Goal: Task Accomplishment & Management: Use online tool/utility

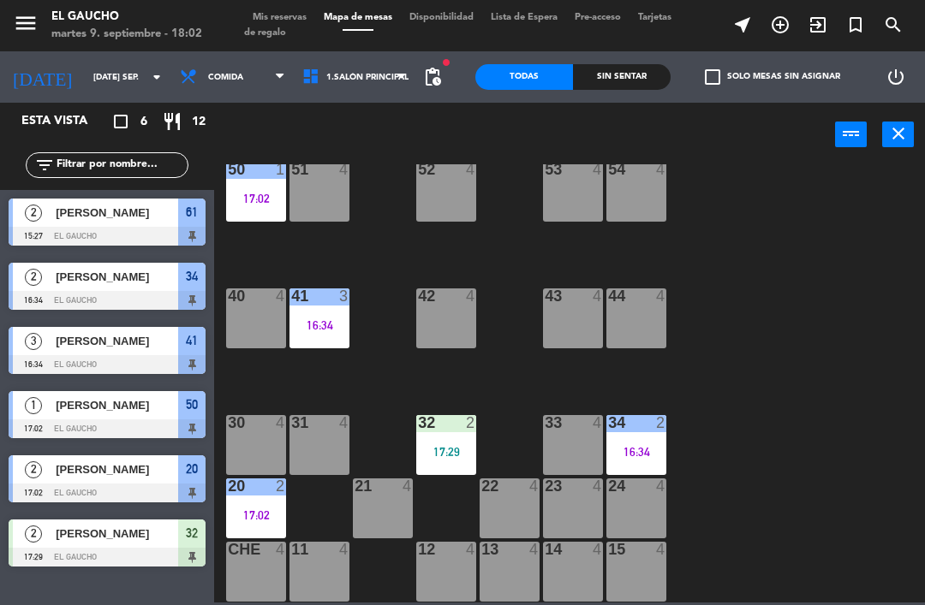
scroll to position [349, 0]
click at [265, 505] on div "20 2 17:02" at bounding box center [256, 509] width 60 height 60
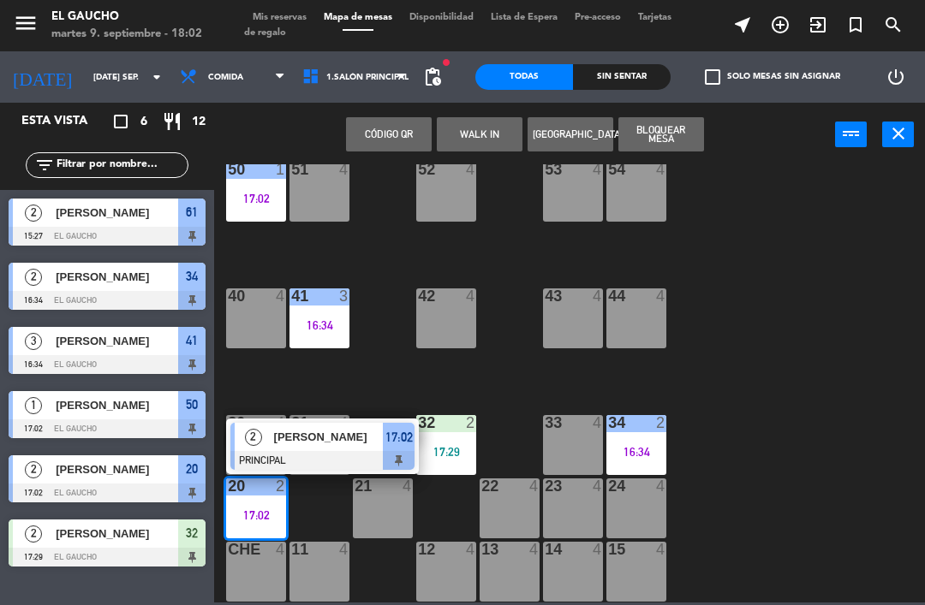
click at [394, 449] on div "17:02" at bounding box center [399, 437] width 32 height 28
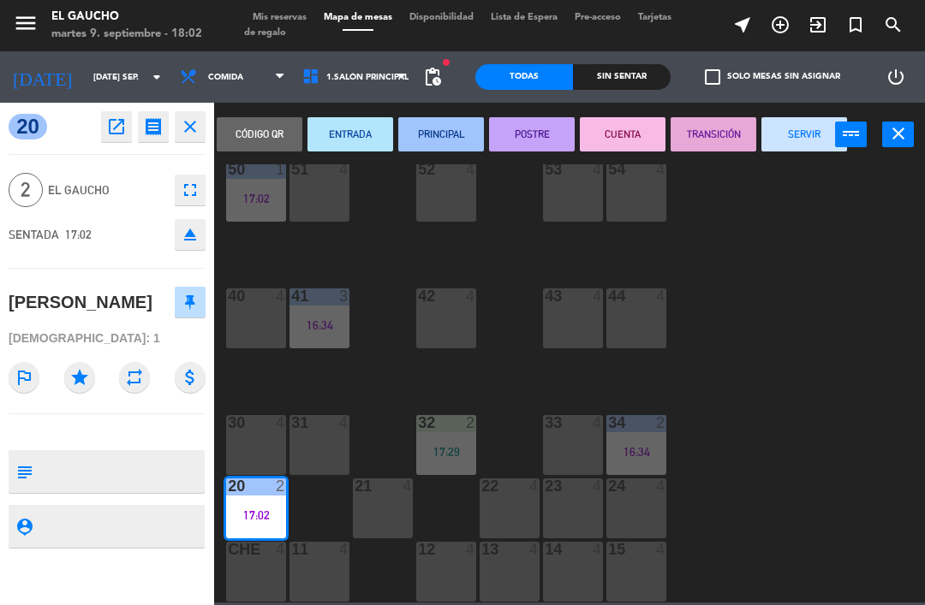
click at [815, 124] on button "SERVIR" at bounding box center [804, 134] width 86 height 34
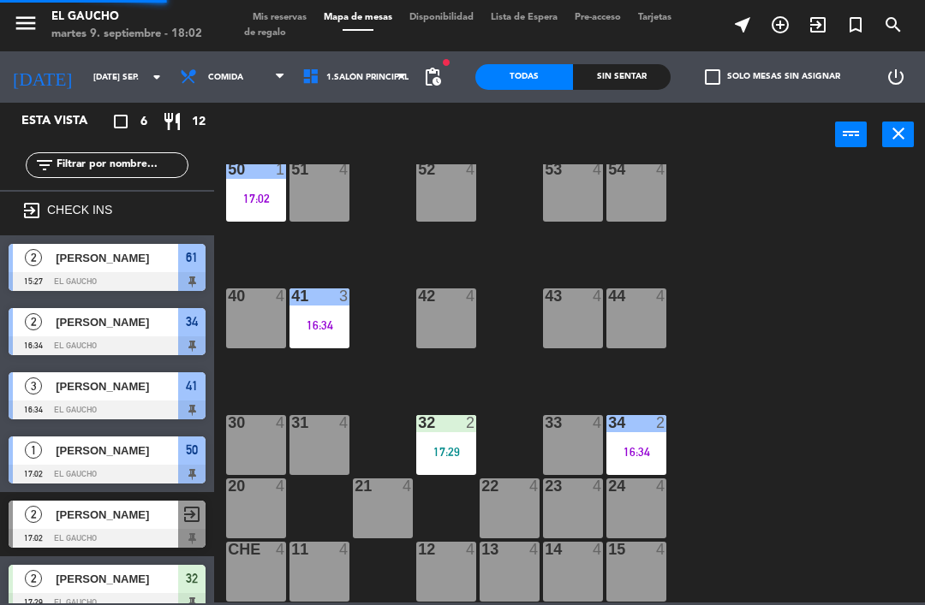
scroll to position [16, 0]
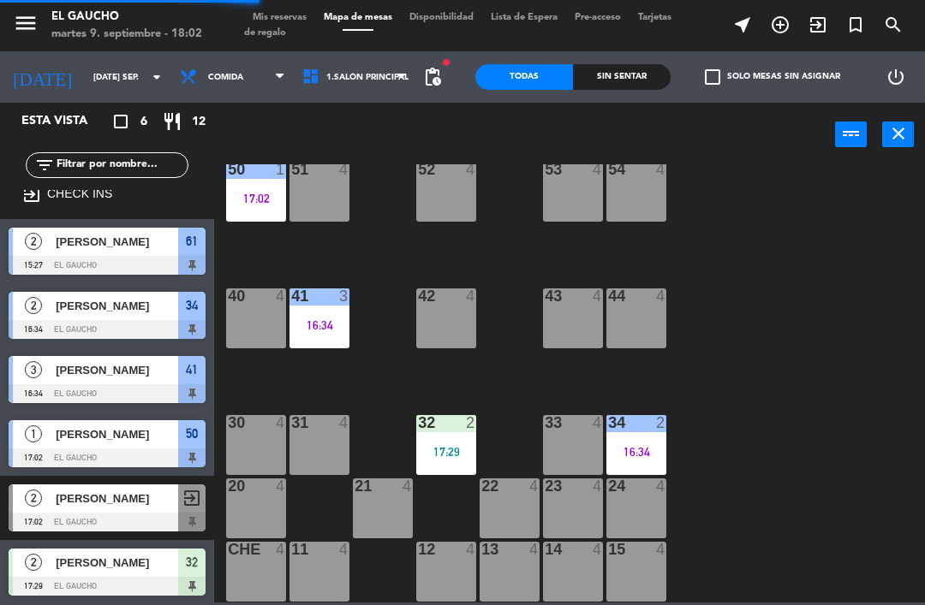
click at [453, 446] on div "17:29" at bounding box center [446, 452] width 60 height 12
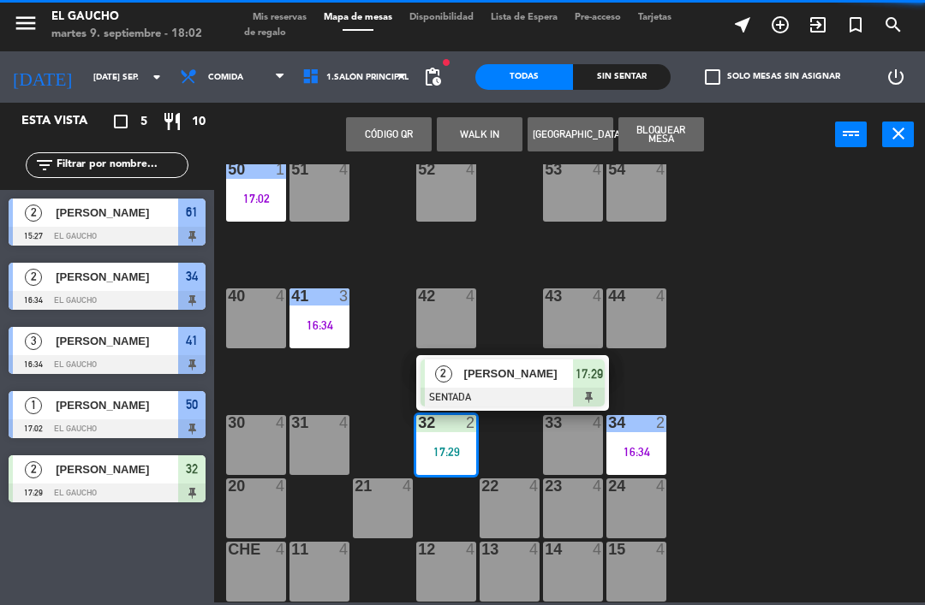
scroll to position [0, 0]
click at [556, 386] on div "[PERSON_NAME]" at bounding box center [517, 374] width 111 height 28
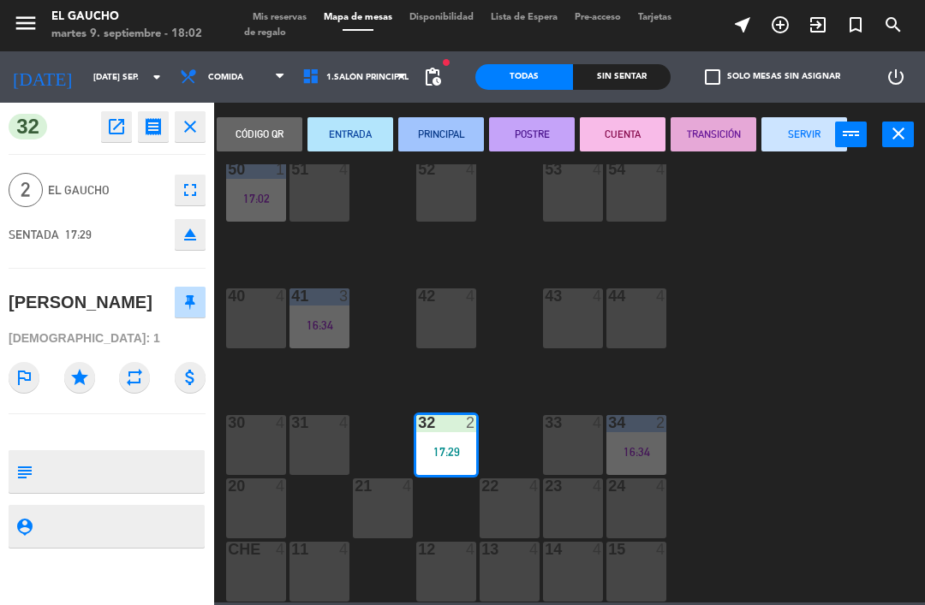
click at [437, 126] on button "PRINCIPAL" at bounding box center [441, 134] width 86 height 34
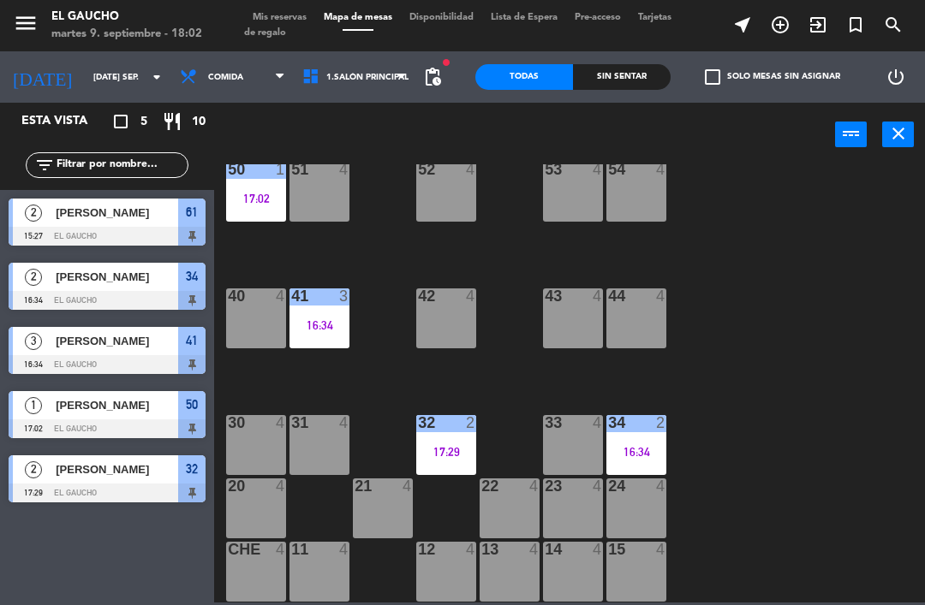
click at [663, 462] on div "34 2 16:34" at bounding box center [636, 445] width 60 height 60
click at [854, 313] on div "84 4 80 4 83 4 82 4 81 4 70 4 71 4 72 4 73 4 74 4 63 4 62 4 61 2 15:27 60 4 64 …" at bounding box center [573, 383] width 701 height 438
click at [311, 321] on div "16:34" at bounding box center [319, 325] width 60 height 12
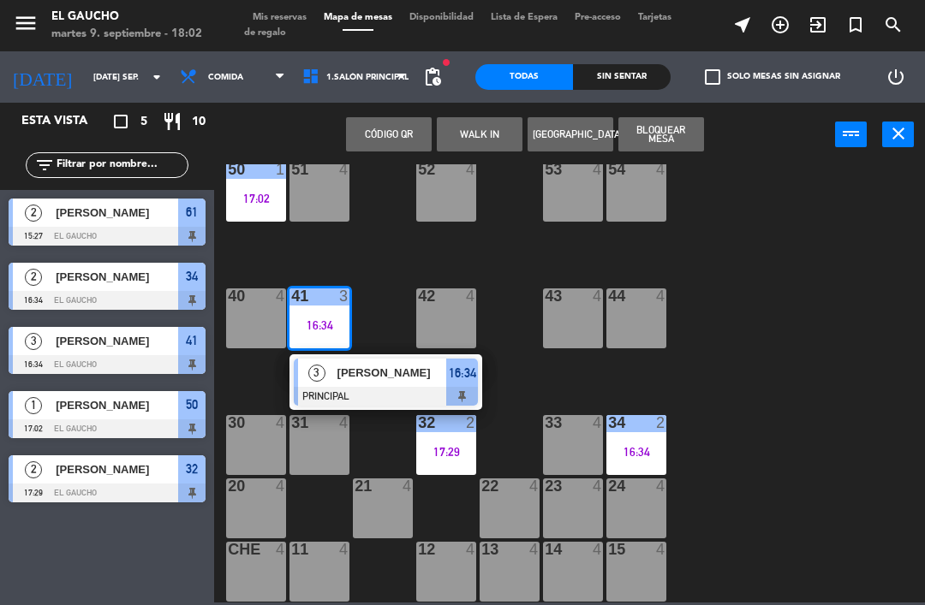
click at [467, 382] on span "16:34" at bounding box center [462, 373] width 27 height 21
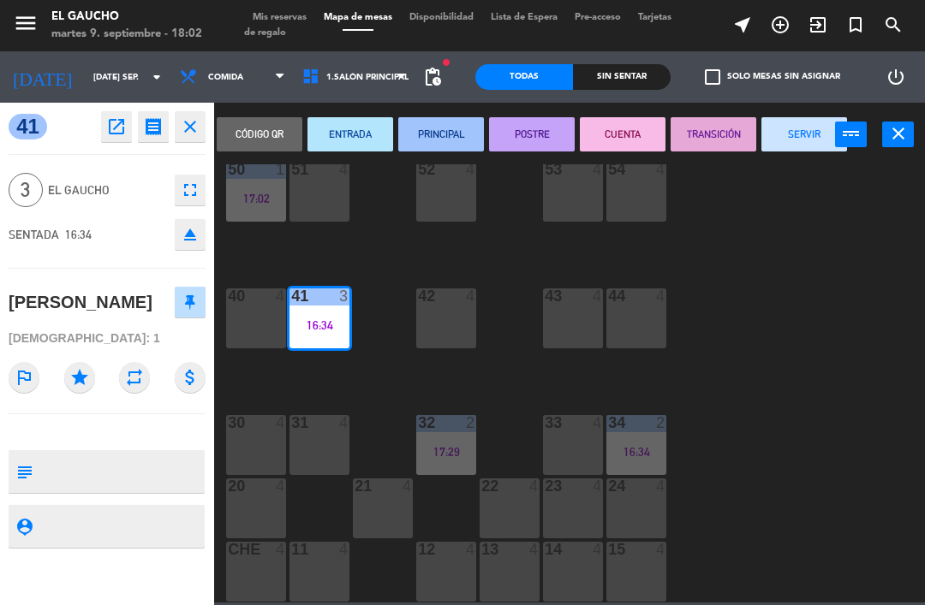
click at [819, 128] on button "SERVIR" at bounding box center [804, 134] width 86 height 34
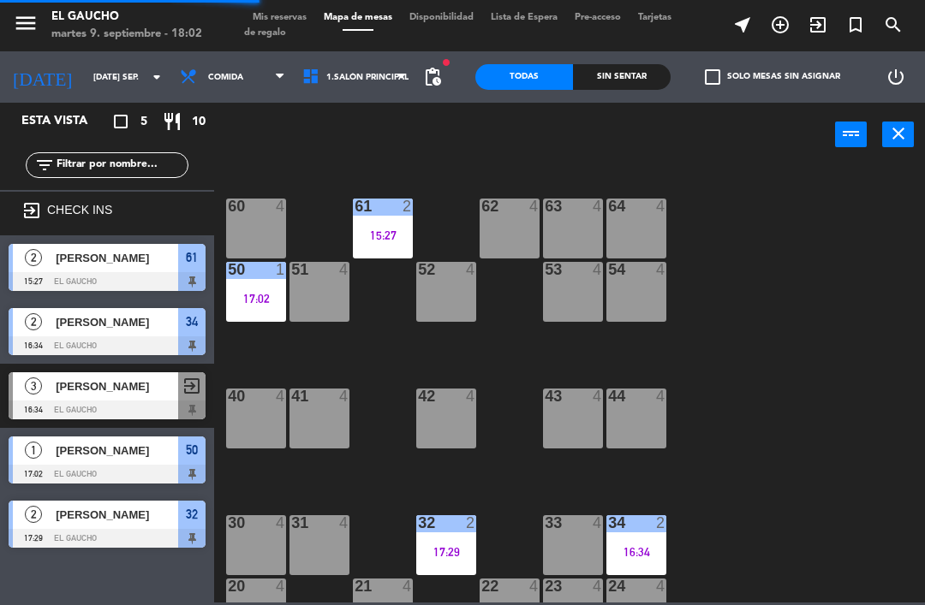
scroll to position [176, 0]
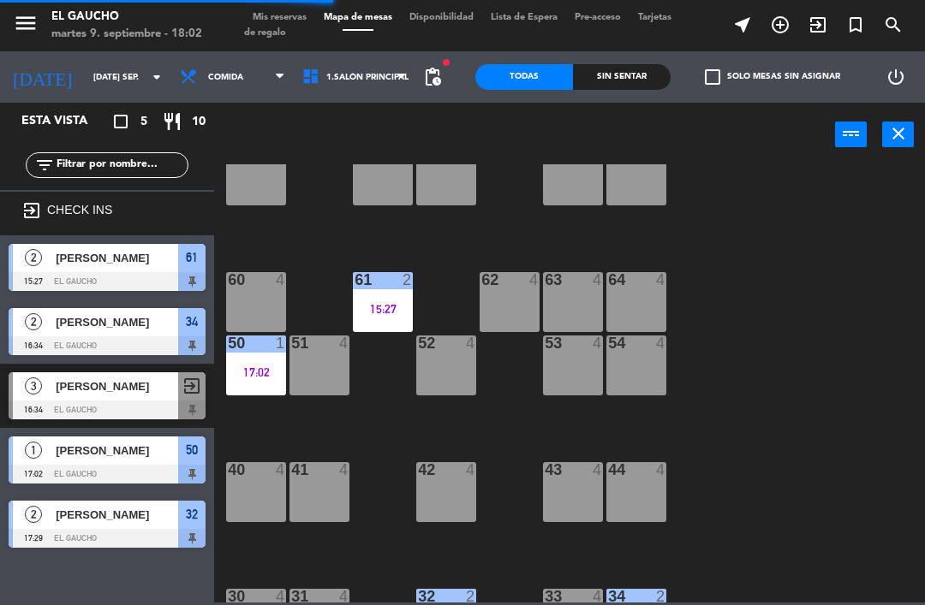
click at [256, 368] on div "17:02" at bounding box center [256, 372] width 60 height 12
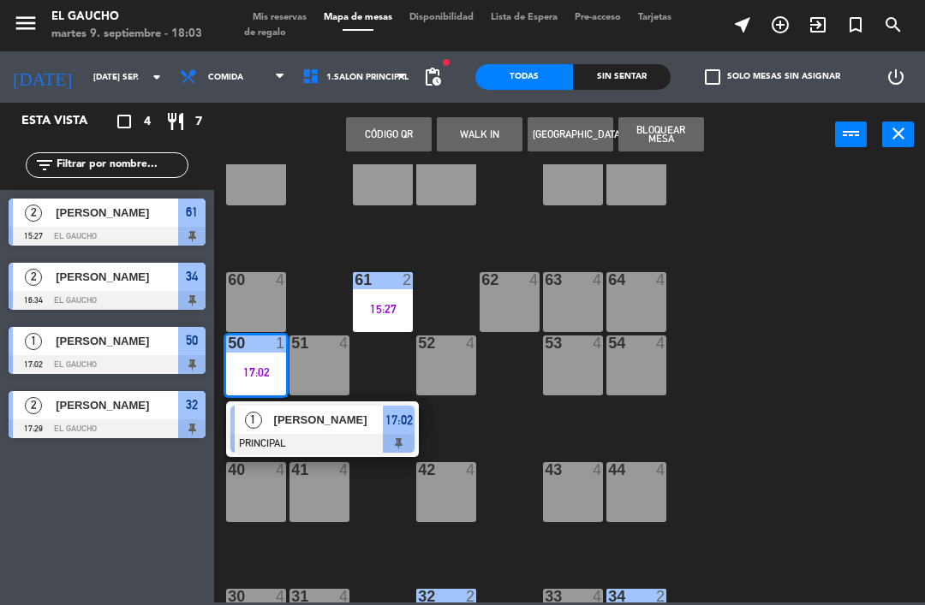
click at [402, 442] on div at bounding box center [322, 443] width 184 height 19
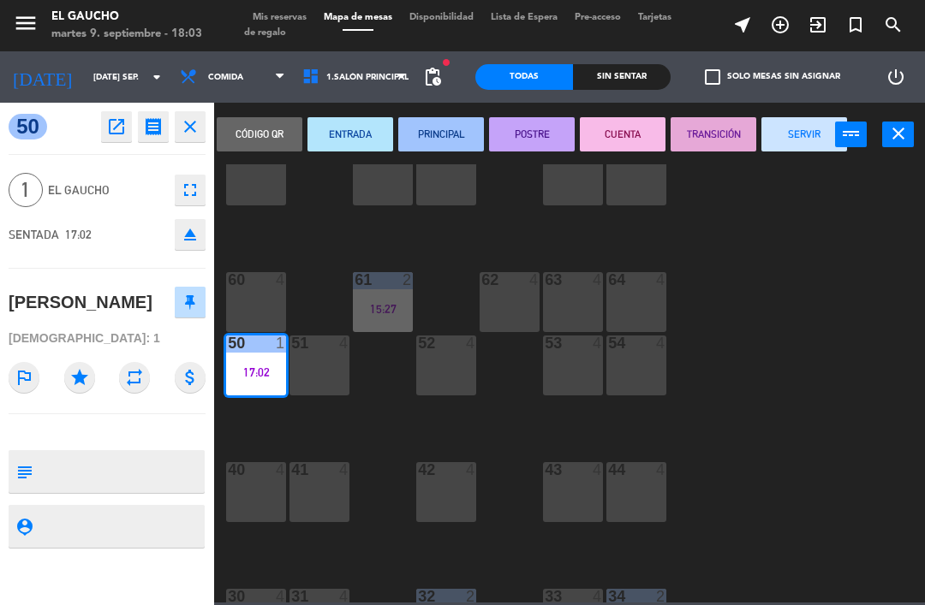
click at [807, 140] on button "SERVIR" at bounding box center [804, 134] width 86 height 34
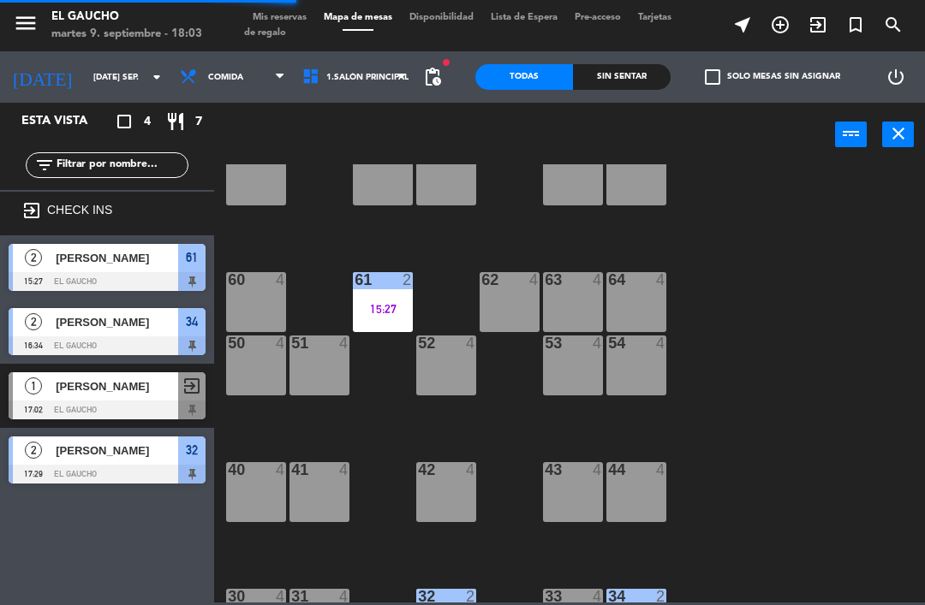
click at [387, 299] on div "61 2 15:27" at bounding box center [383, 302] width 60 height 60
click at [798, 372] on div "84 4 80 4 83 4 82 4 81 4 70 4 71 4 72 4 73 4 74 4 63 4 62 4 61 2 15:27 60 4 64 …" at bounding box center [573, 383] width 701 height 438
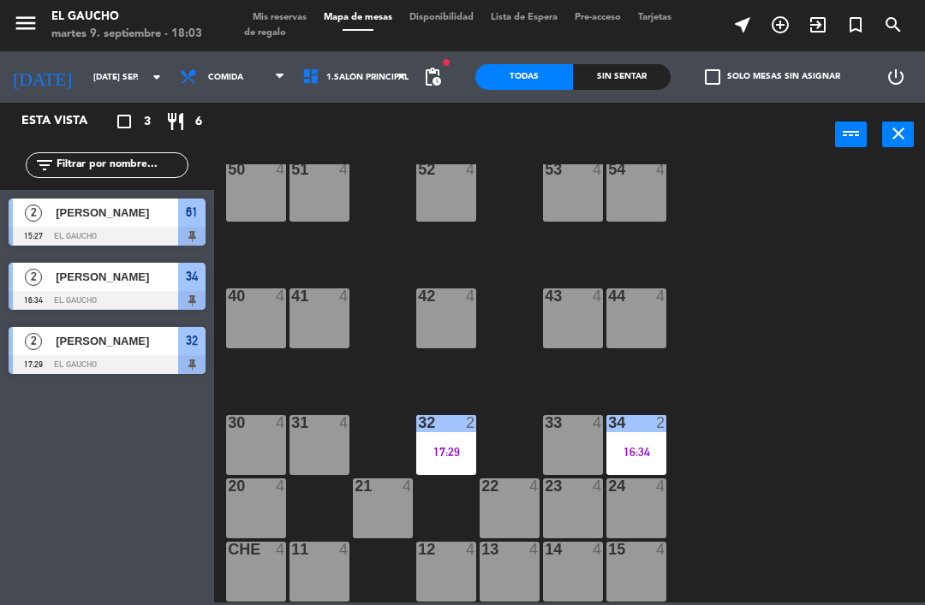
scroll to position [349, 0]
click at [644, 446] on div "16:34" at bounding box center [636, 452] width 60 height 12
click at [833, 286] on div "84 4 80 4 83 4 82 4 81 4 70 4 71 4 72 4 73 4 74 4 63 4 62 4 61 2 15:27 60 4 64 …" at bounding box center [573, 383] width 701 height 438
click at [450, 431] on div at bounding box center [446, 422] width 28 height 15
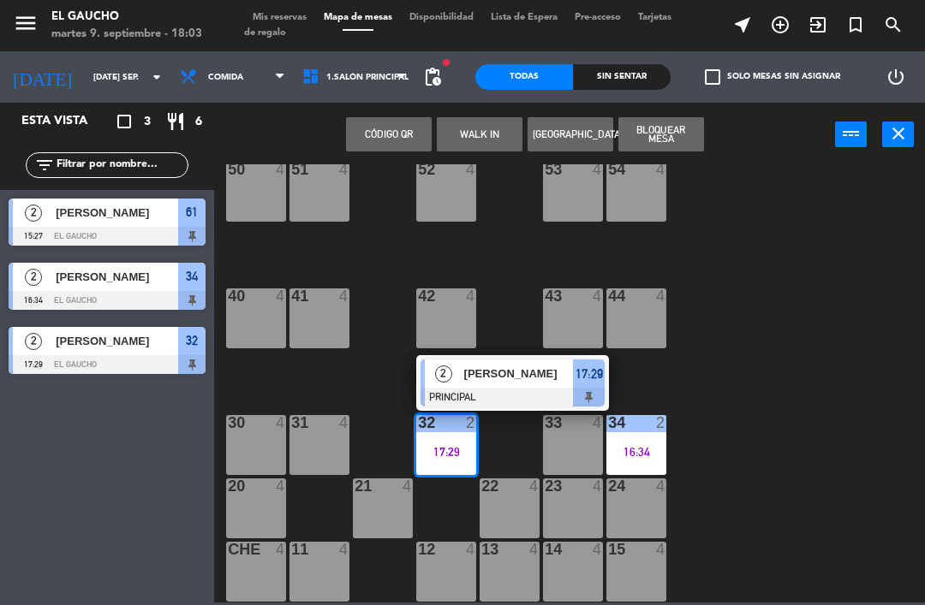
click at [808, 318] on div "84 4 80 4 83 4 82 4 81 4 70 4 71 4 72 4 73 4 74 4 63 4 62 4 61 2 15:27 60 4 64 …" at bounding box center [573, 383] width 701 height 438
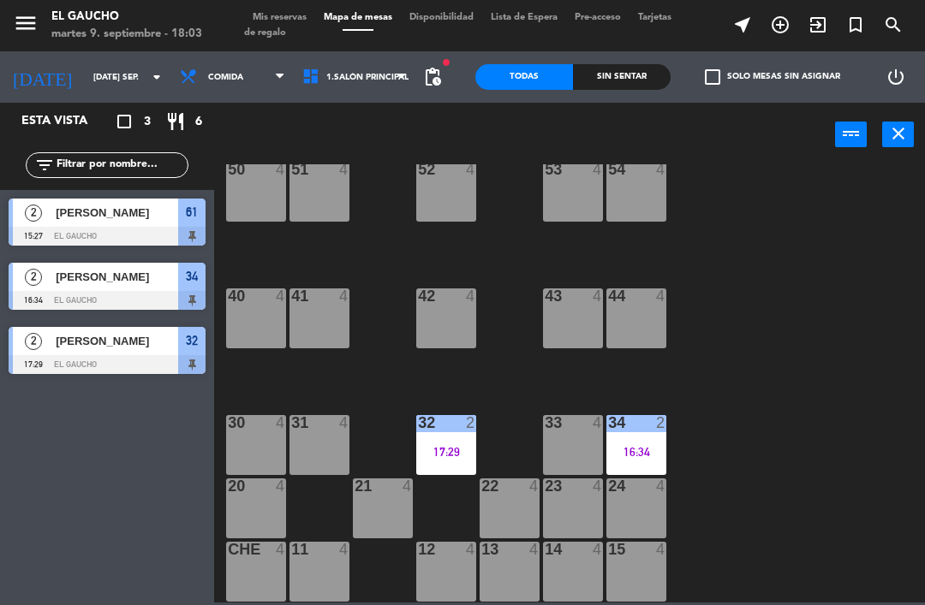
click at [752, 355] on div "84 4 80 4 83 4 82 4 81 4 70 4 71 4 72 4 73 4 74 4 63 4 62 4 61 2 15:27 60 4 64 …" at bounding box center [573, 383] width 701 height 438
click at [563, 443] on div "33 4" at bounding box center [573, 445] width 60 height 60
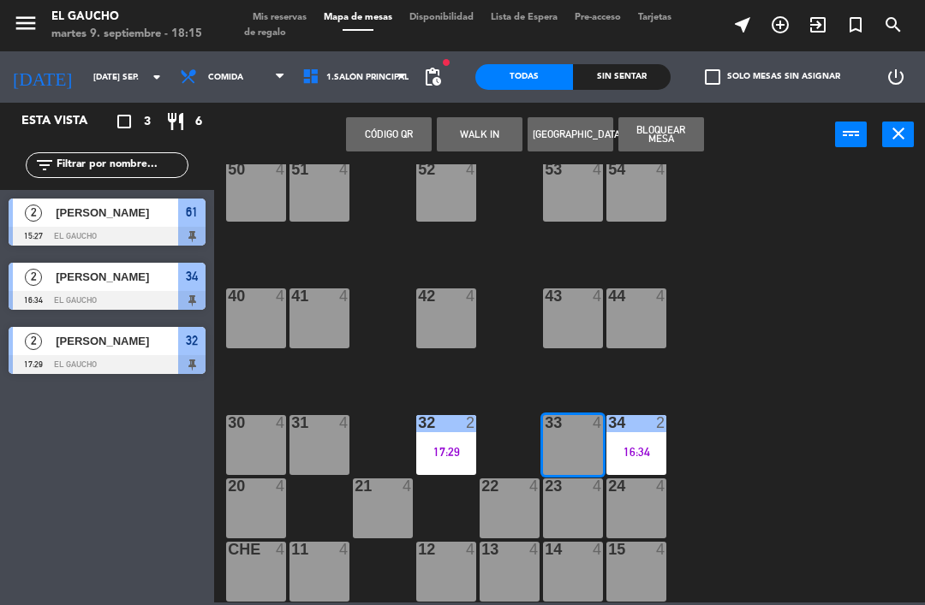
click at [457, 137] on button "WALK IN" at bounding box center [480, 134] width 86 height 34
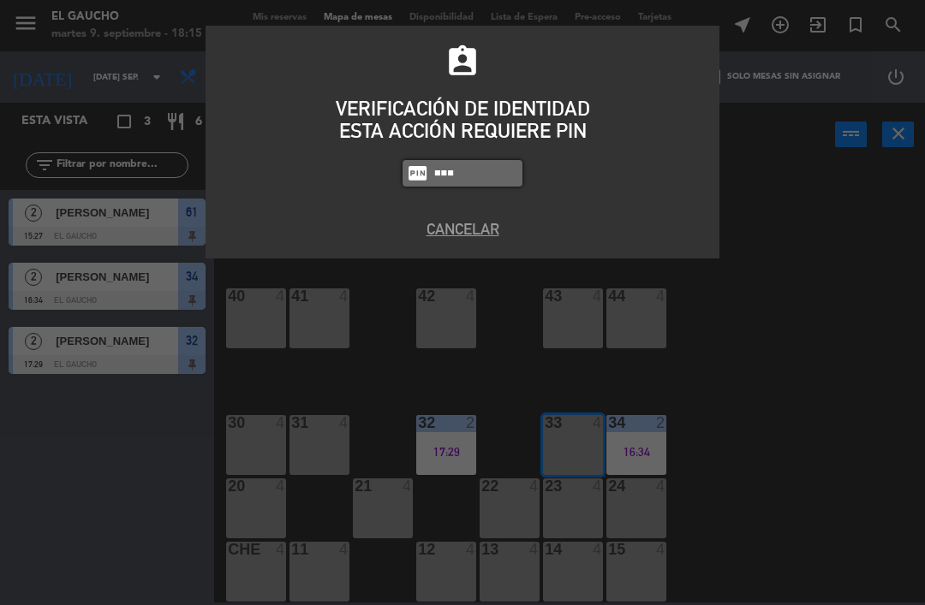
type input "3124"
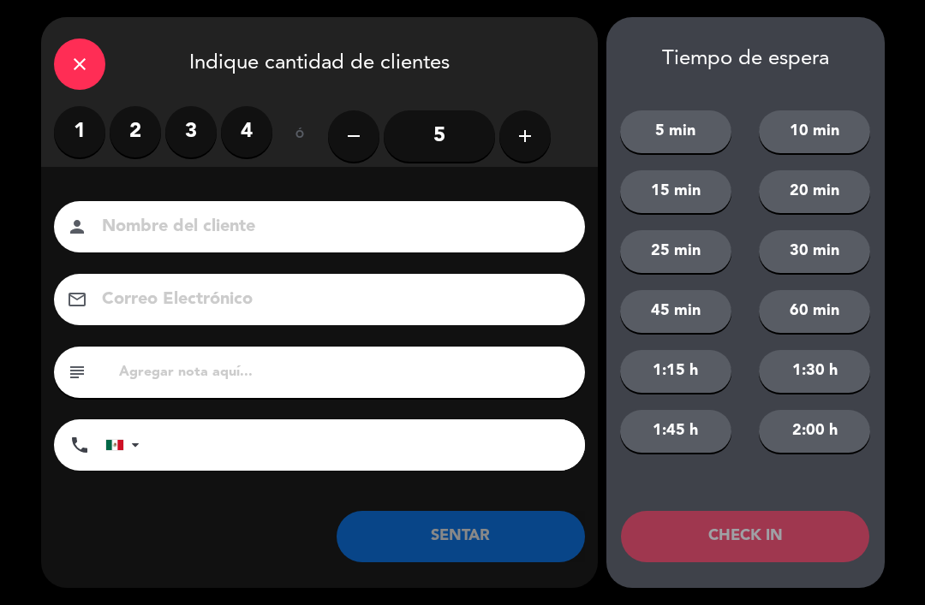
click at [357, 232] on input at bounding box center [331, 227] width 462 height 30
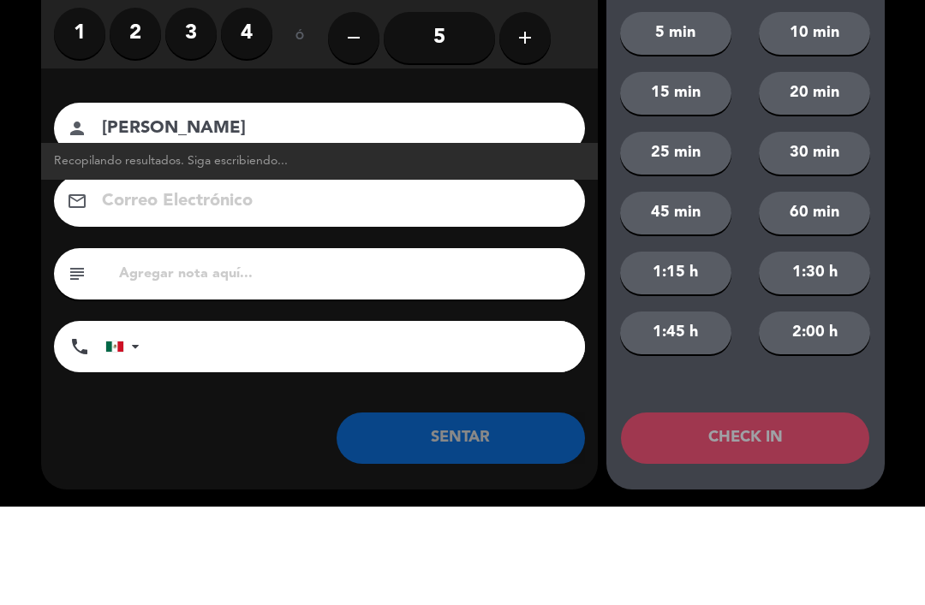
type input "[PERSON_NAME]"
click at [234, 106] on label "4" at bounding box center [246, 131] width 51 height 51
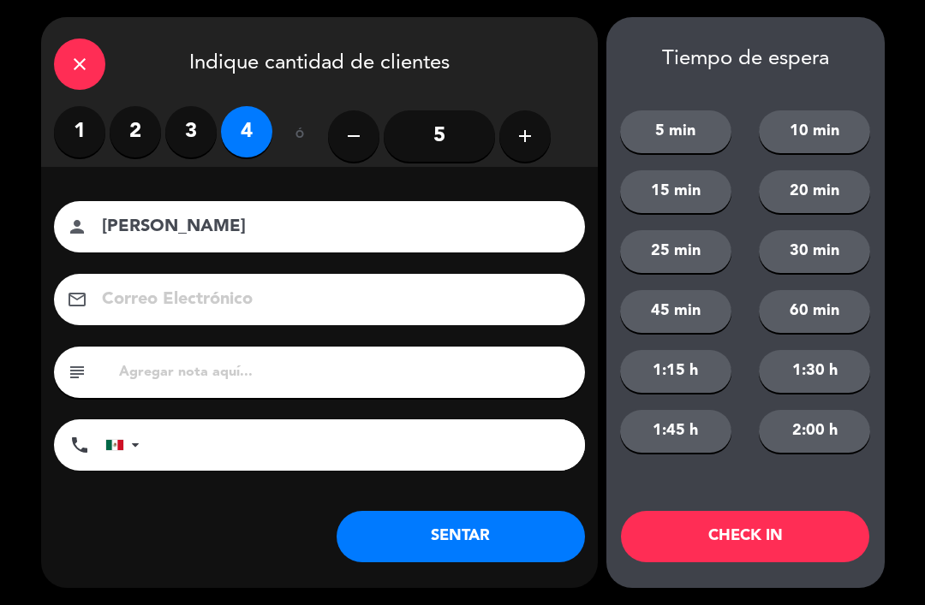
click at [273, 221] on input "[PERSON_NAME]" at bounding box center [331, 227] width 462 height 30
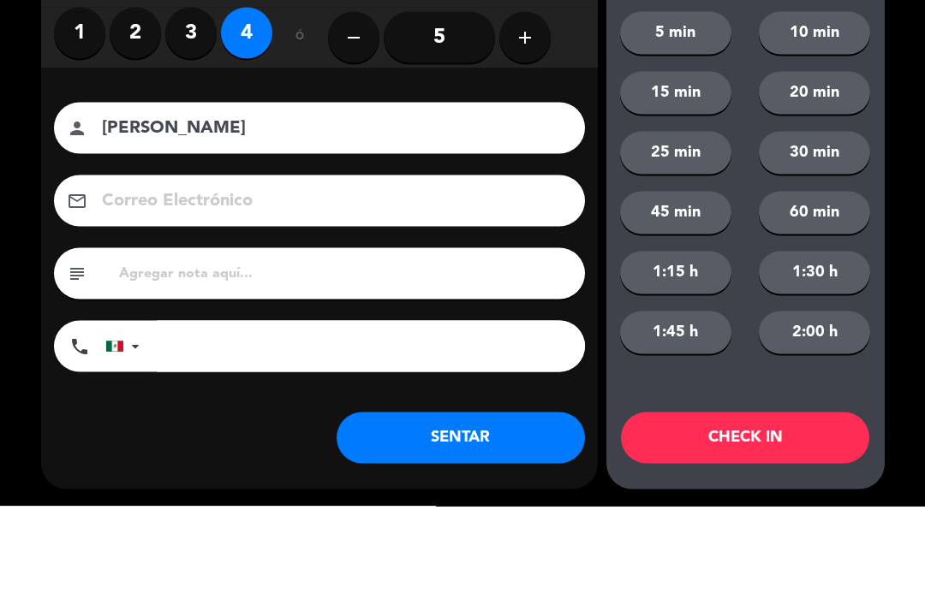
click at [349, 285] on input at bounding box center [331, 300] width 462 height 30
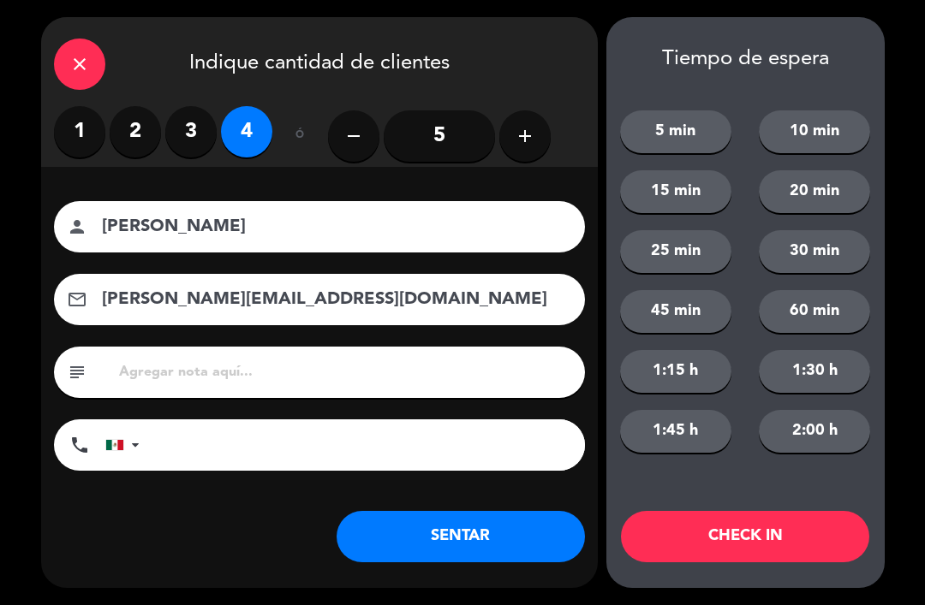
type input "[PERSON_NAME][EMAIL_ADDRESS][DOMAIN_NAME]"
click at [523, 539] on button "SENTAR" at bounding box center [460, 536] width 248 height 51
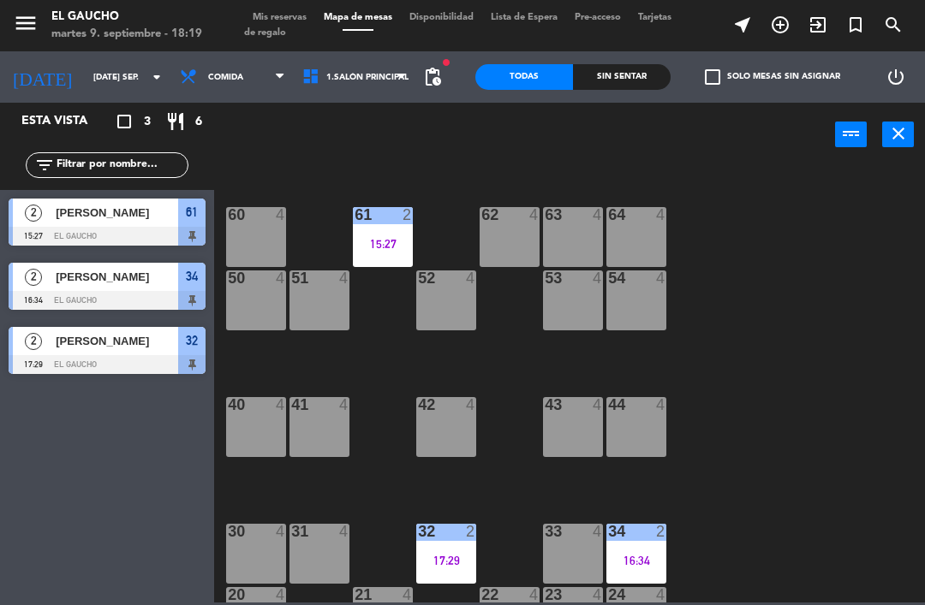
scroll to position [217, 0]
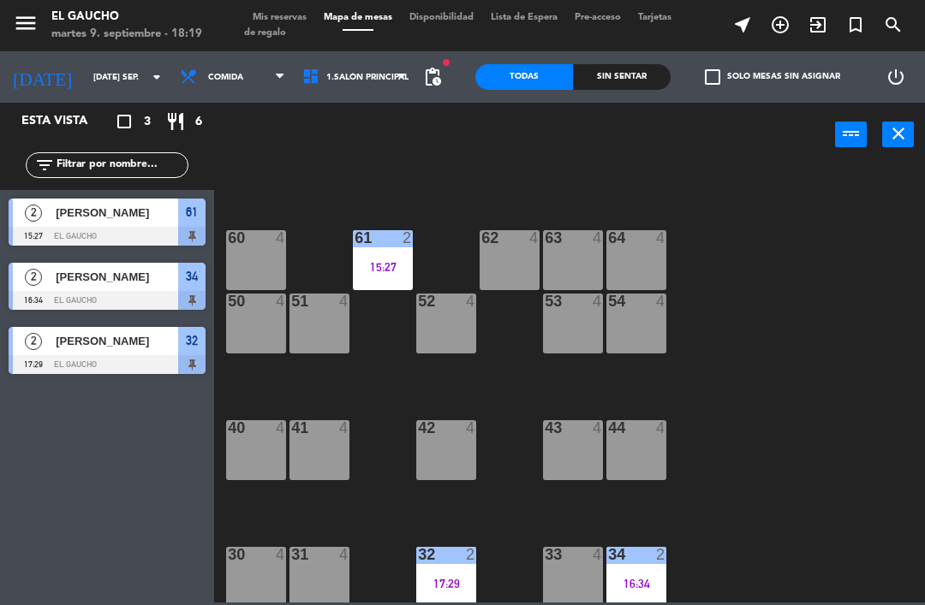
click at [576, 249] on div "63 4" at bounding box center [573, 260] width 60 height 60
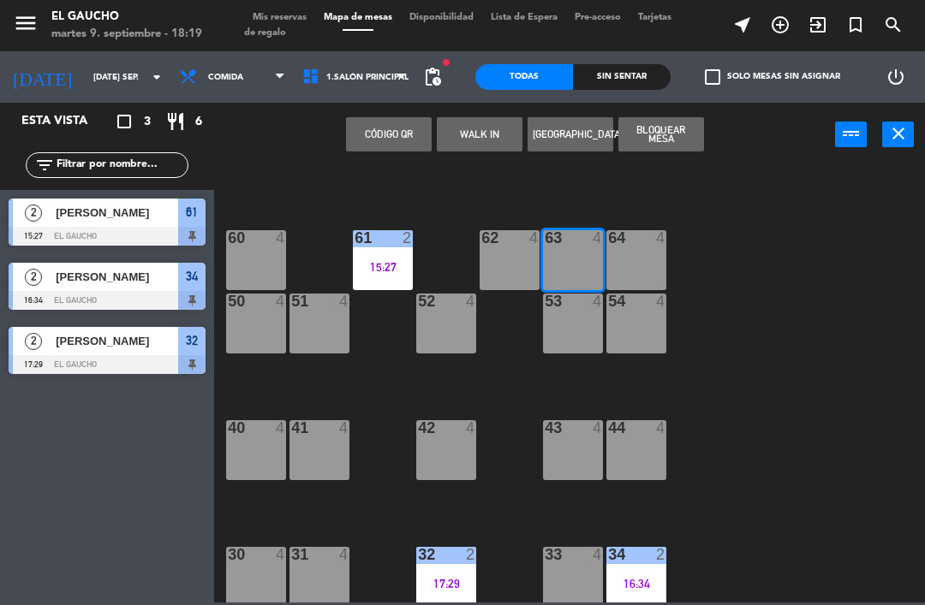
click at [470, 139] on button "WALK IN" at bounding box center [480, 134] width 86 height 34
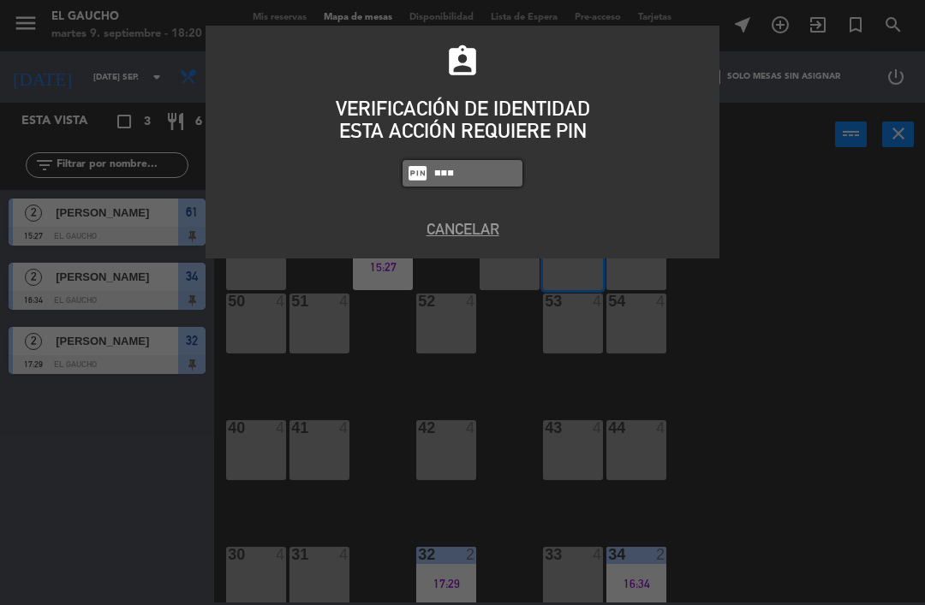
type input "3124"
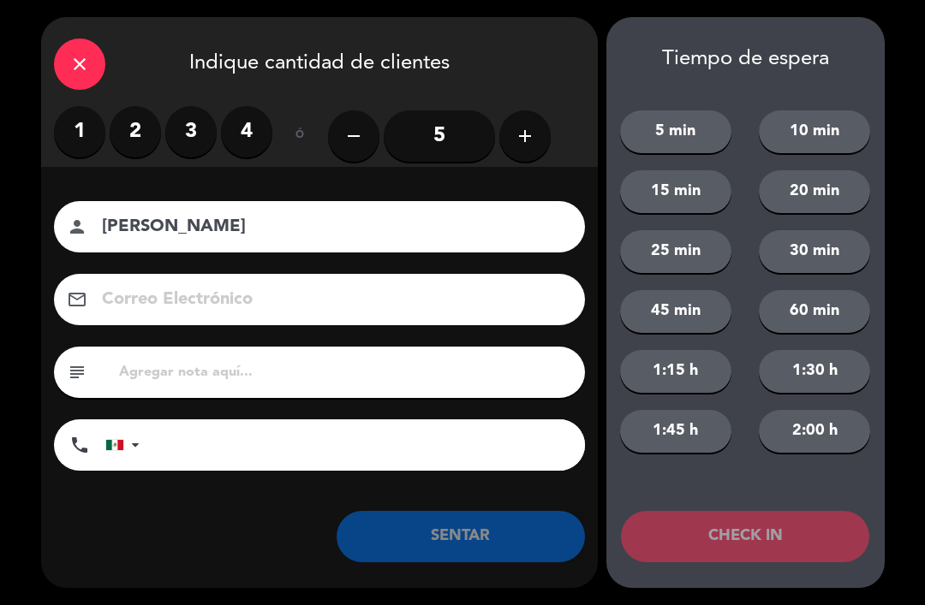
type input "[PERSON_NAME]"
click at [176, 126] on label "3" at bounding box center [190, 131] width 51 height 51
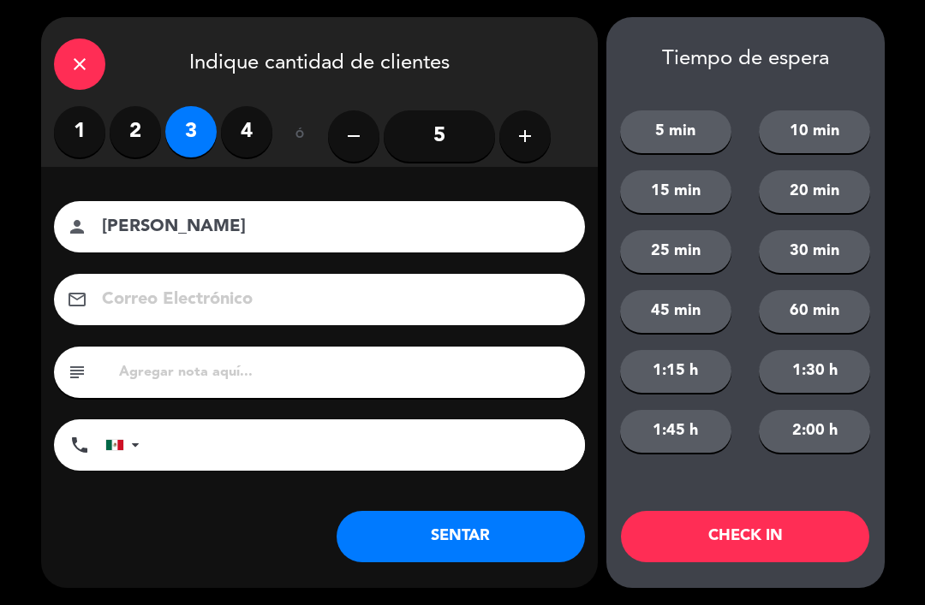
click at [173, 285] on input at bounding box center [331, 300] width 462 height 30
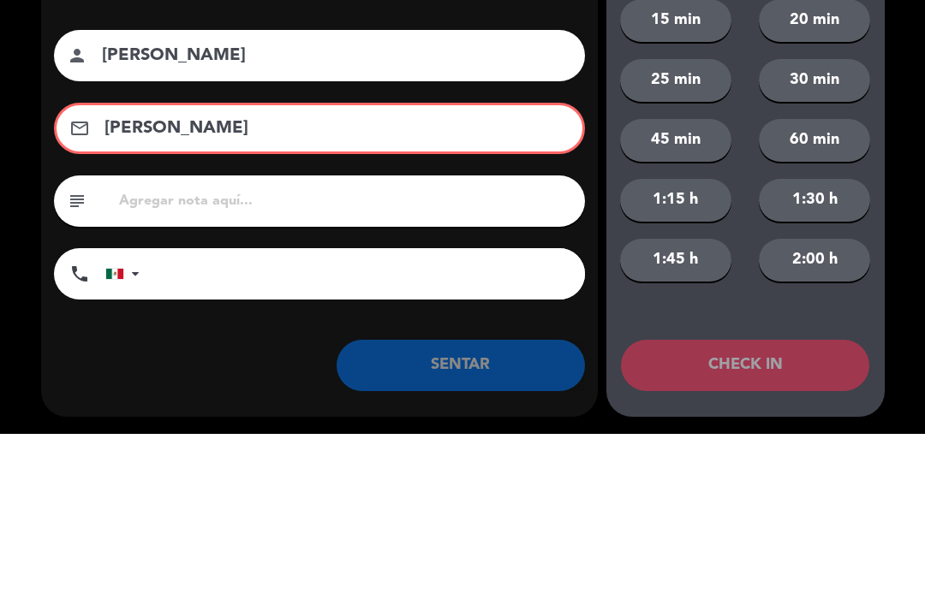
scroll to position [349, 0]
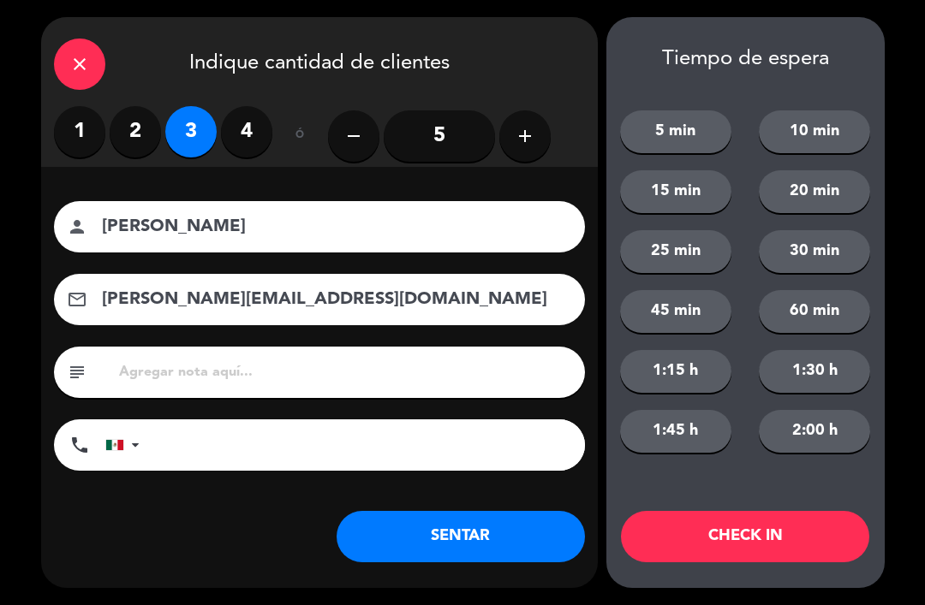
type input "[PERSON_NAME][EMAIL_ADDRESS][DOMAIN_NAME]"
click at [486, 539] on button "SENTAR" at bounding box center [460, 536] width 248 height 51
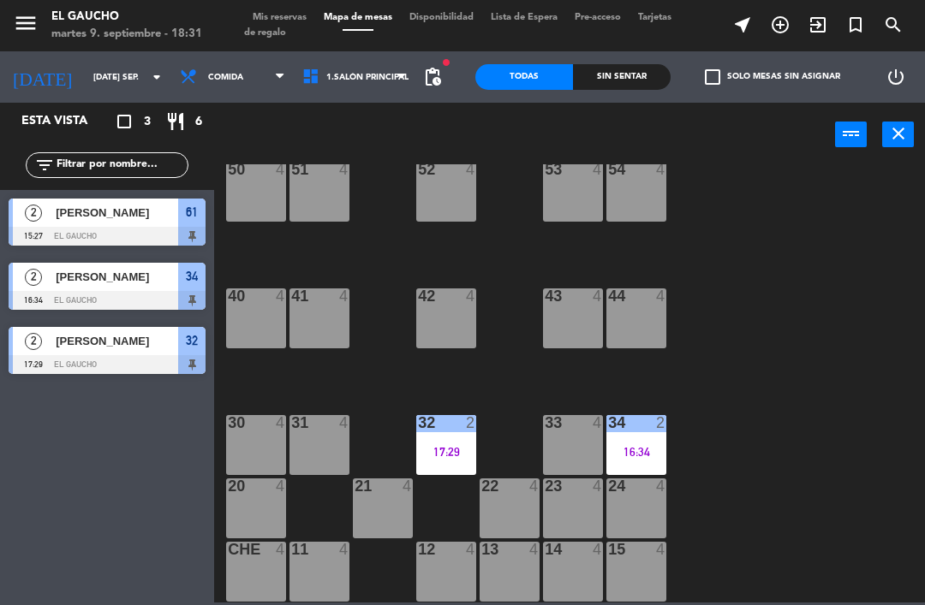
click at [577, 576] on div "14 4" at bounding box center [573, 572] width 60 height 60
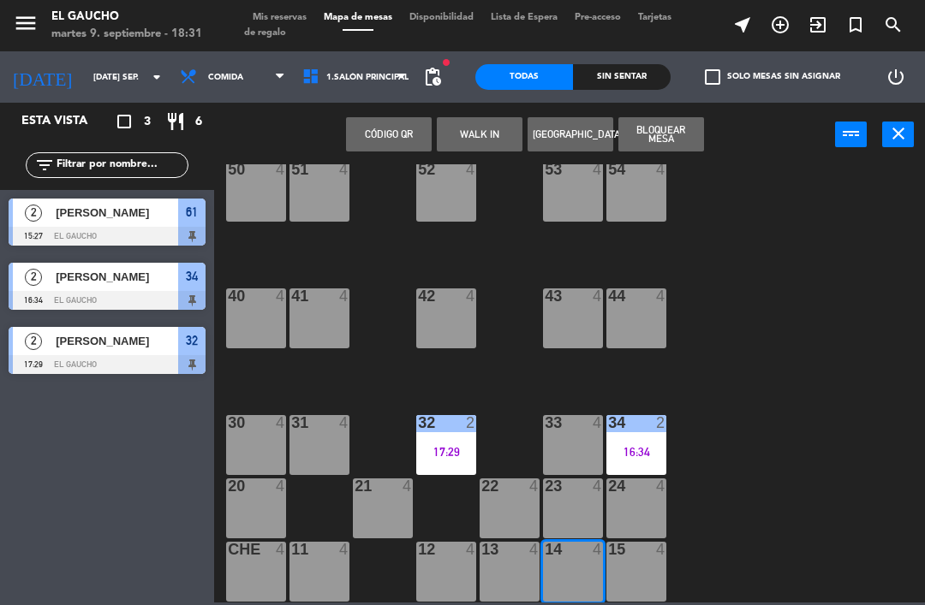
click at [571, 578] on div "14 4" at bounding box center [573, 572] width 60 height 60
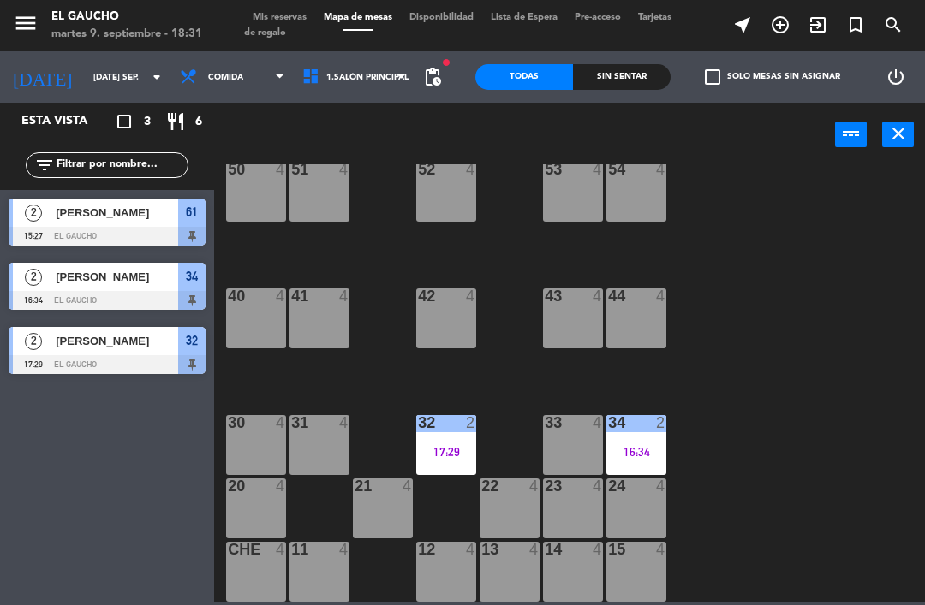
click at [558, 590] on div "14 4" at bounding box center [573, 572] width 60 height 60
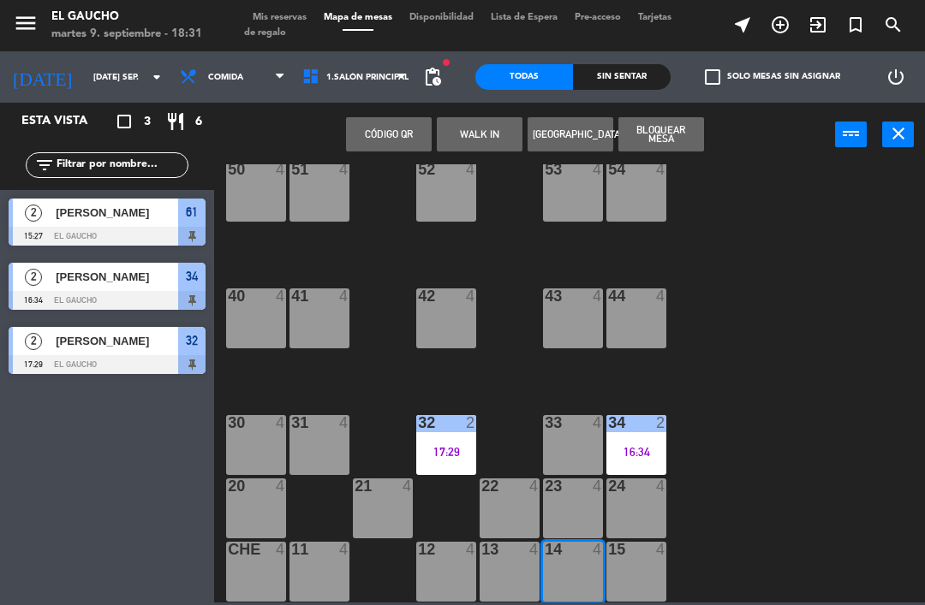
click at [452, 150] on button "WALK IN" at bounding box center [480, 134] width 86 height 34
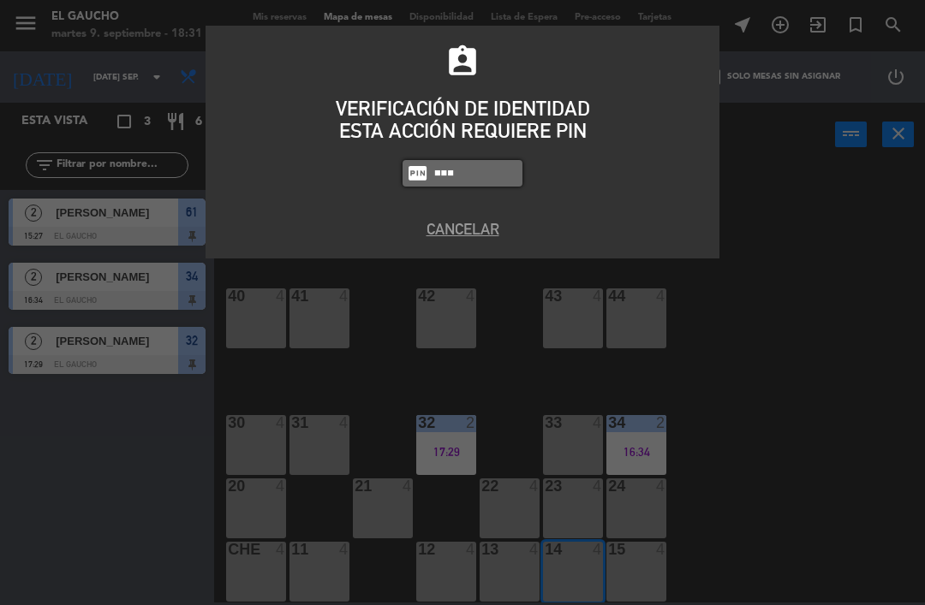
type input "3124"
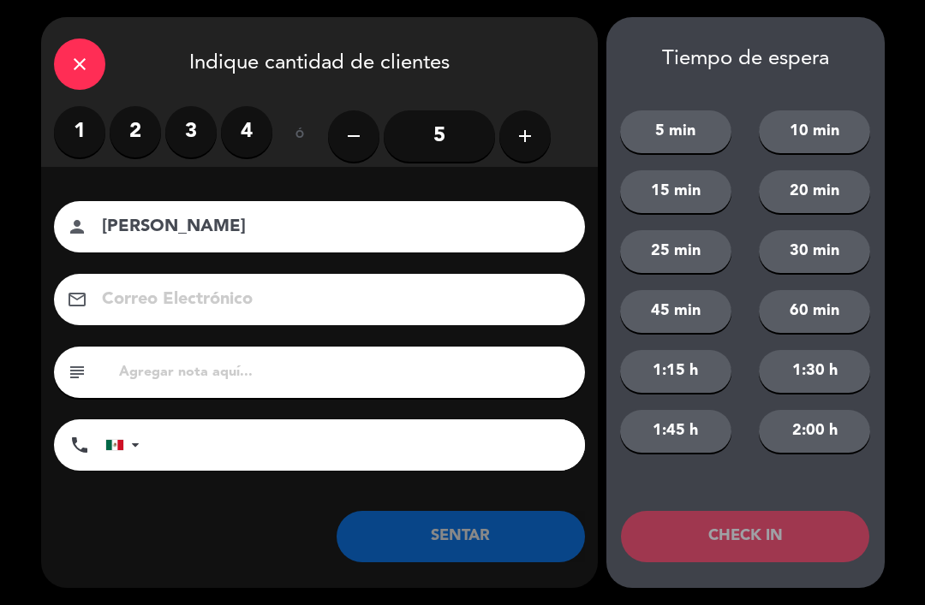
type input "[PERSON_NAME]"
click at [125, 134] on label "2" at bounding box center [135, 131] width 51 height 51
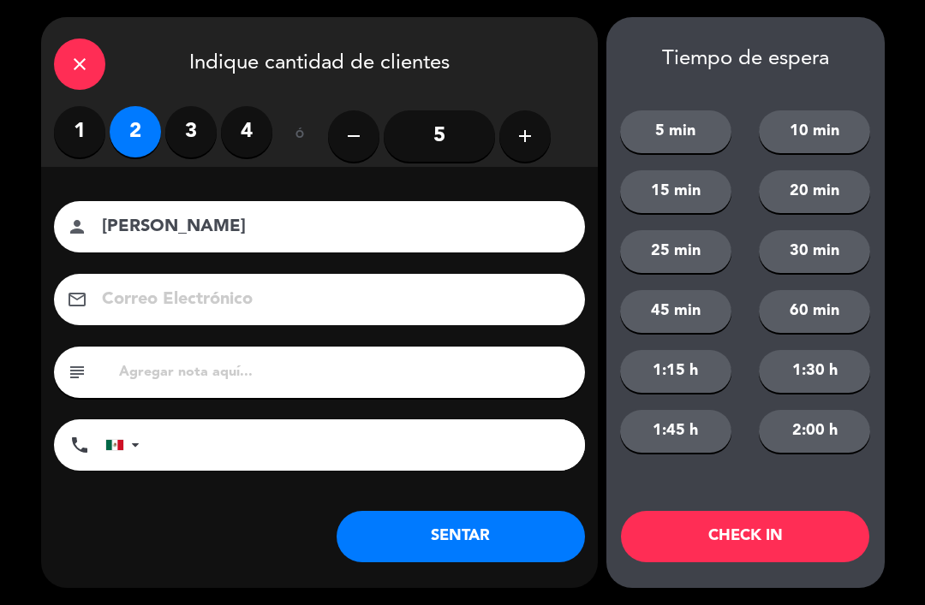
click at [157, 285] on input at bounding box center [331, 300] width 462 height 30
type input "[EMAIL_ADDRESS][DOMAIN_NAME]"
click at [473, 531] on button "SENTAR" at bounding box center [460, 536] width 248 height 51
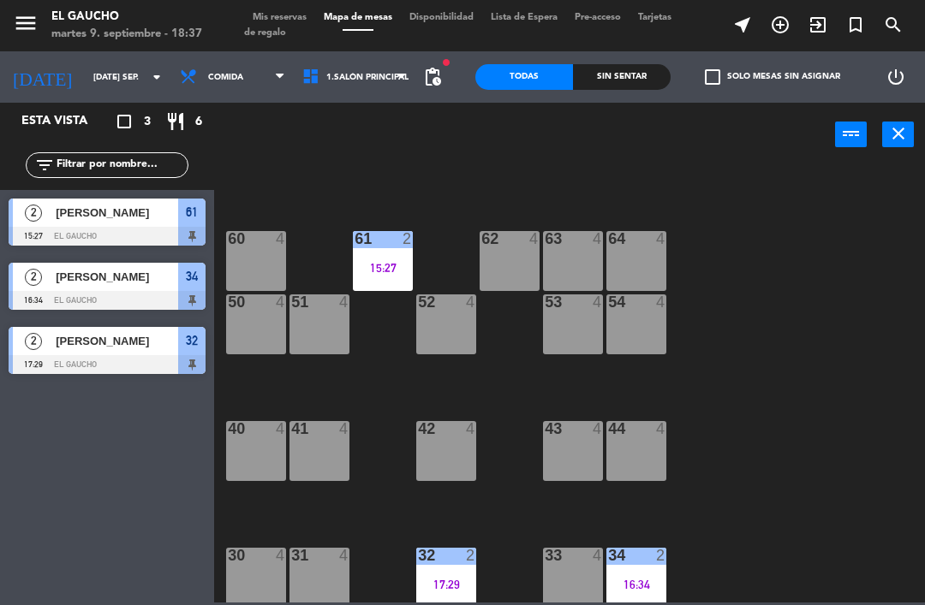
scroll to position [193, 0]
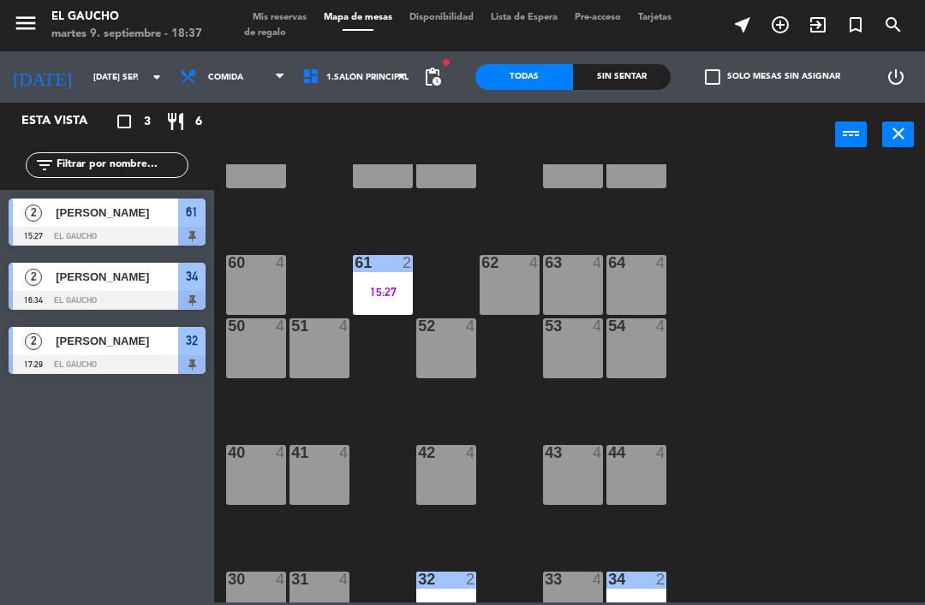
click at [637, 366] on div "54 4" at bounding box center [636, 349] width 60 height 60
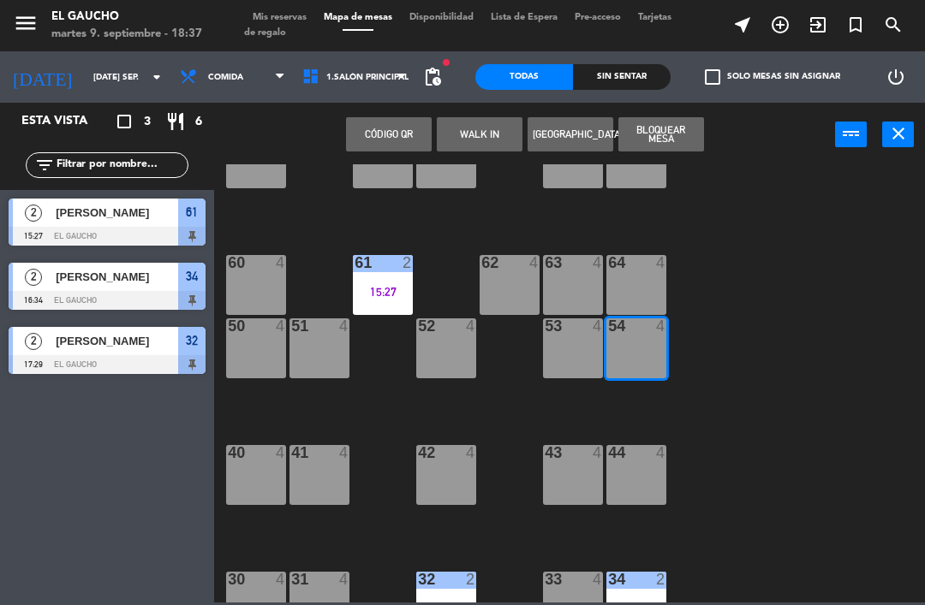
click at [499, 150] on button "WALK IN" at bounding box center [480, 134] width 86 height 34
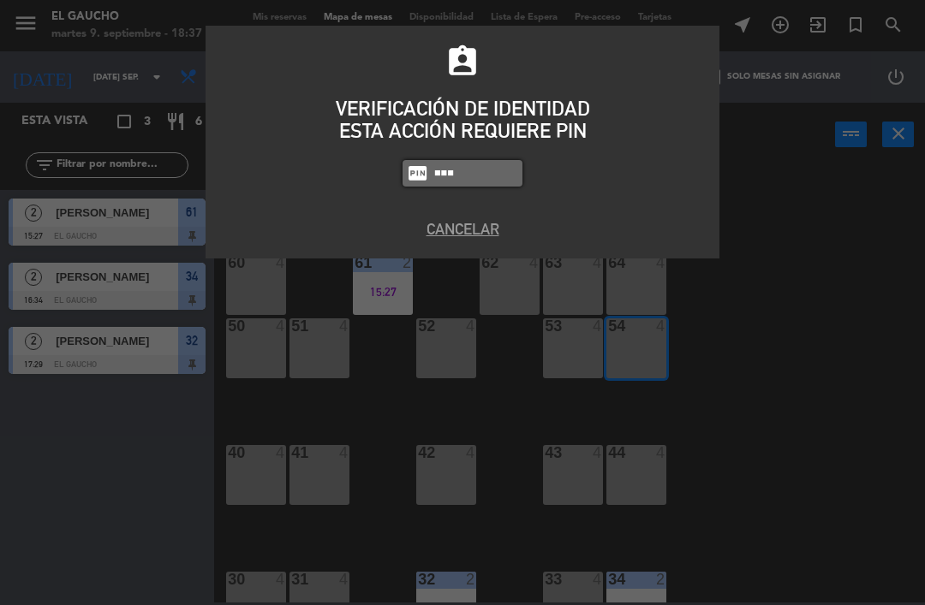
type input "3124"
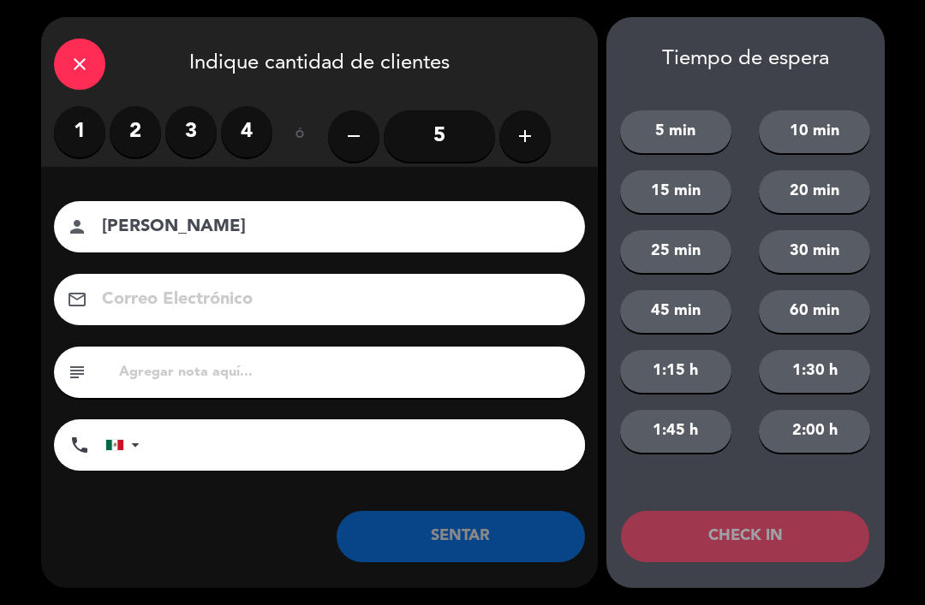
type input "[PERSON_NAME]"
click at [136, 128] on label "2" at bounding box center [135, 131] width 51 height 51
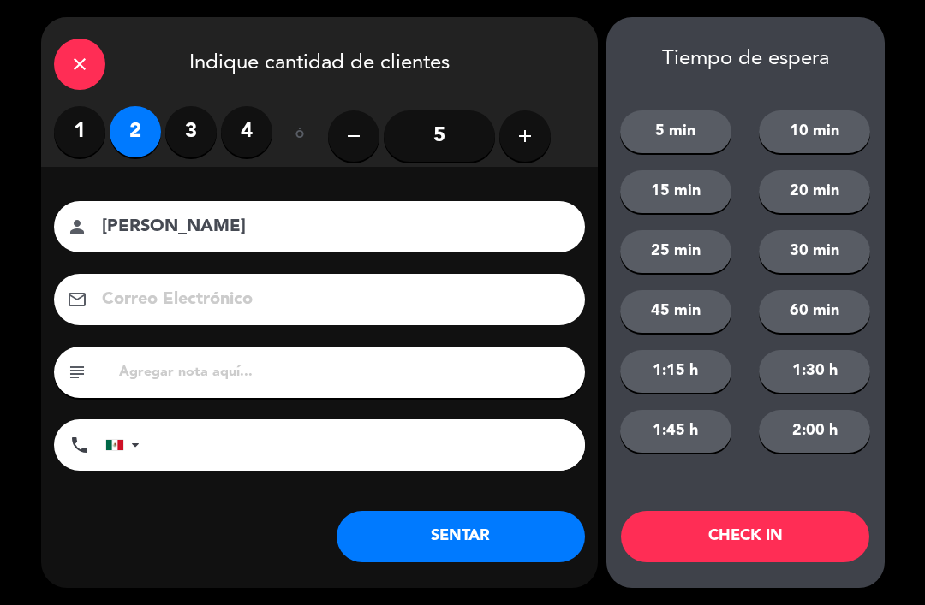
click at [483, 545] on button "SENTAR" at bounding box center [460, 536] width 248 height 51
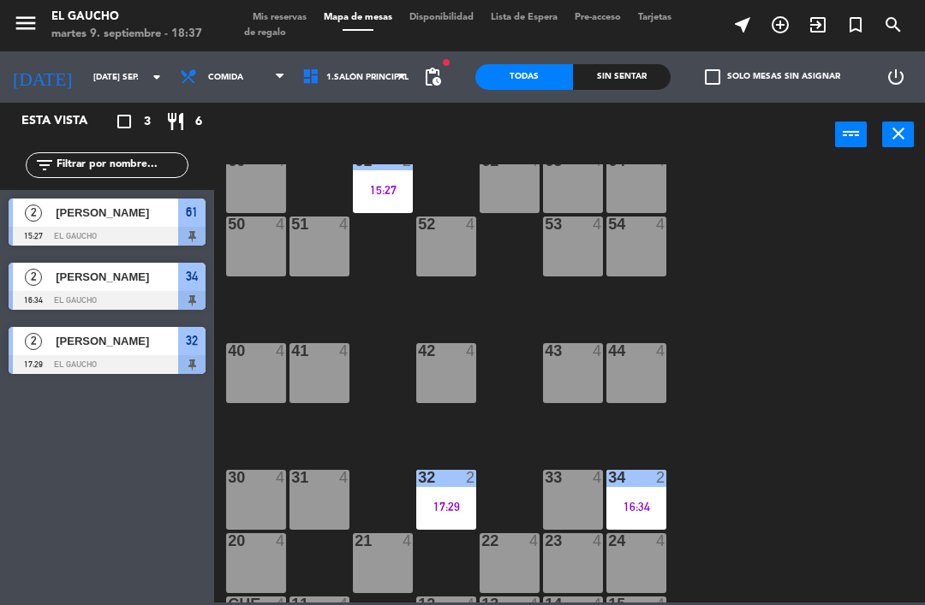
scroll to position [301, 0]
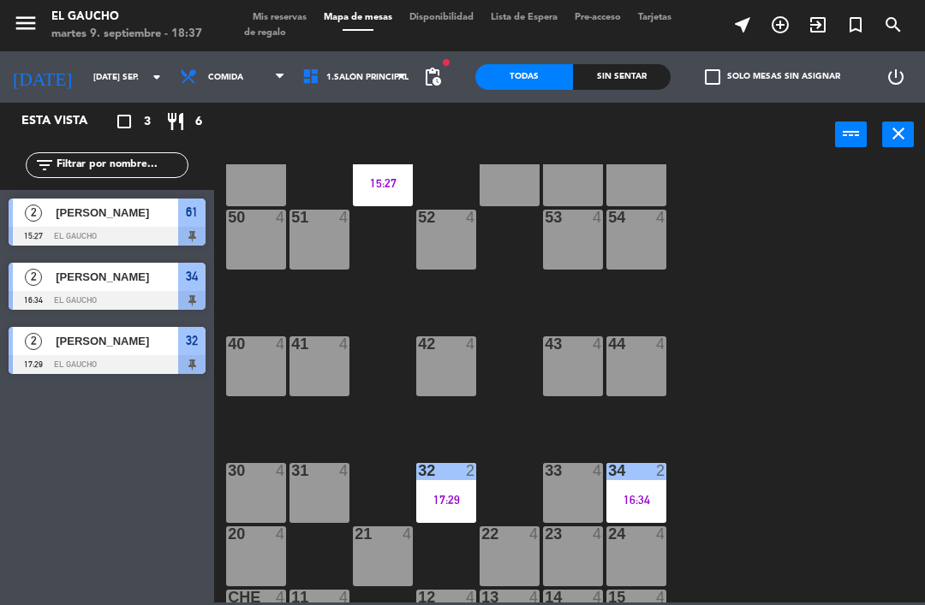
click at [578, 238] on div "53 4" at bounding box center [573, 240] width 60 height 60
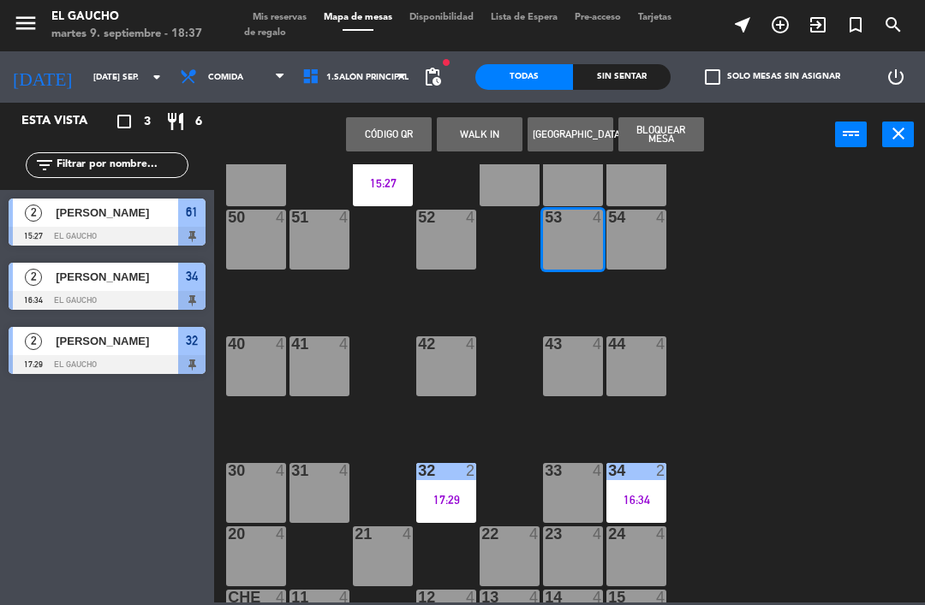
click at [497, 120] on button "WALK IN" at bounding box center [480, 134] width 86 height 34
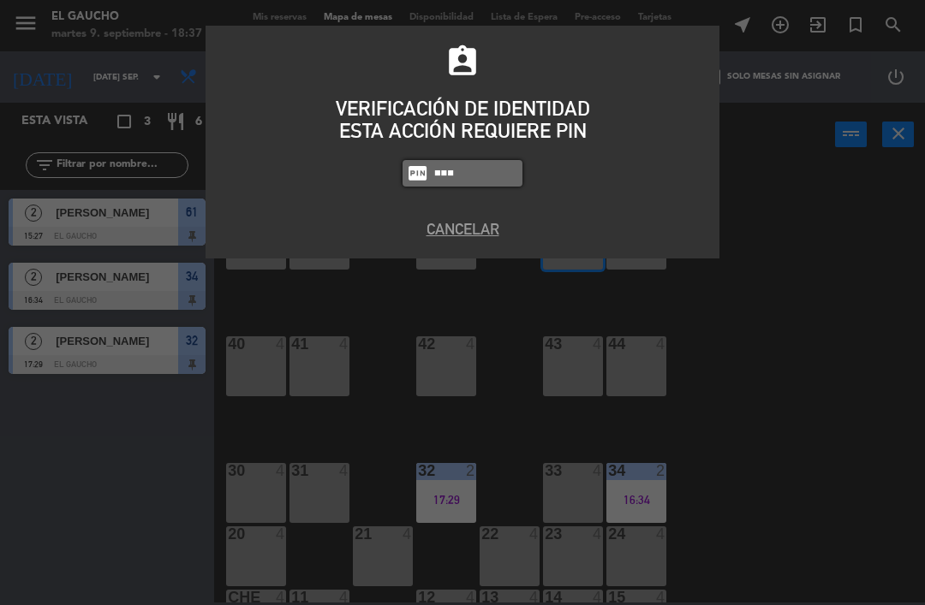
type input "0009"
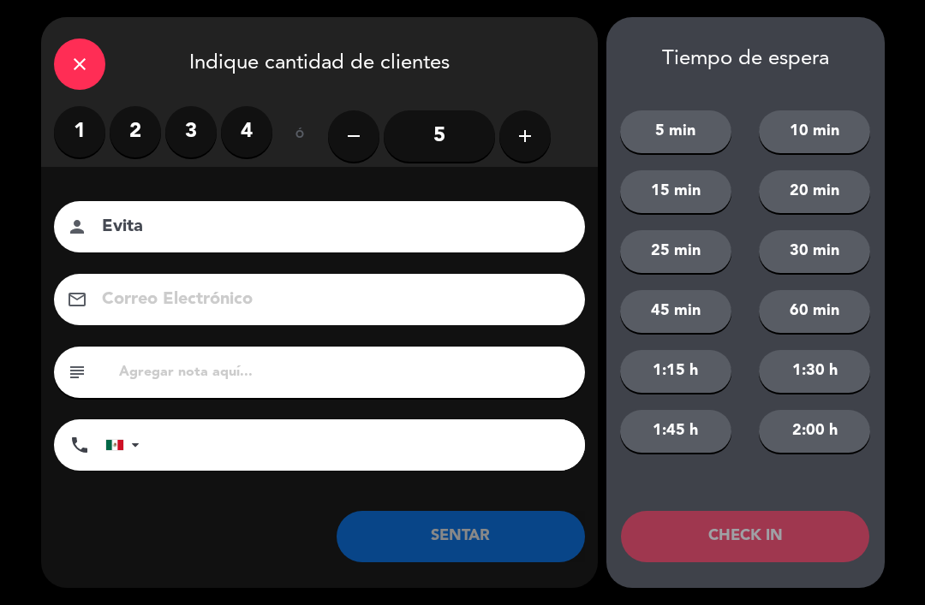
type input "Evita"
click at [156, 121] on label "2" at bounding box center [135, 131] width 51 height 51
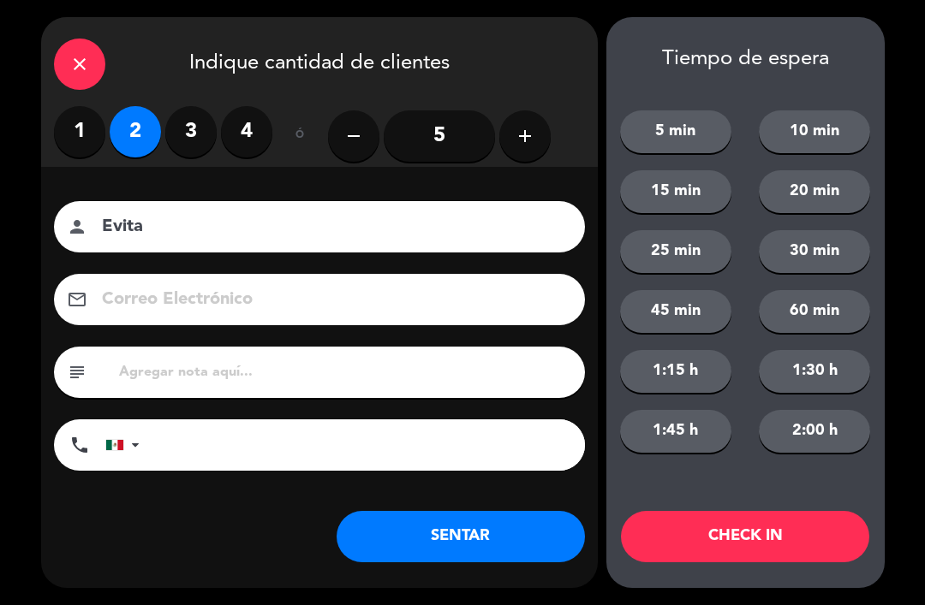
click at [490, 521] on button "SENTAR" at bounding box center [460, 536] width 248 height 51
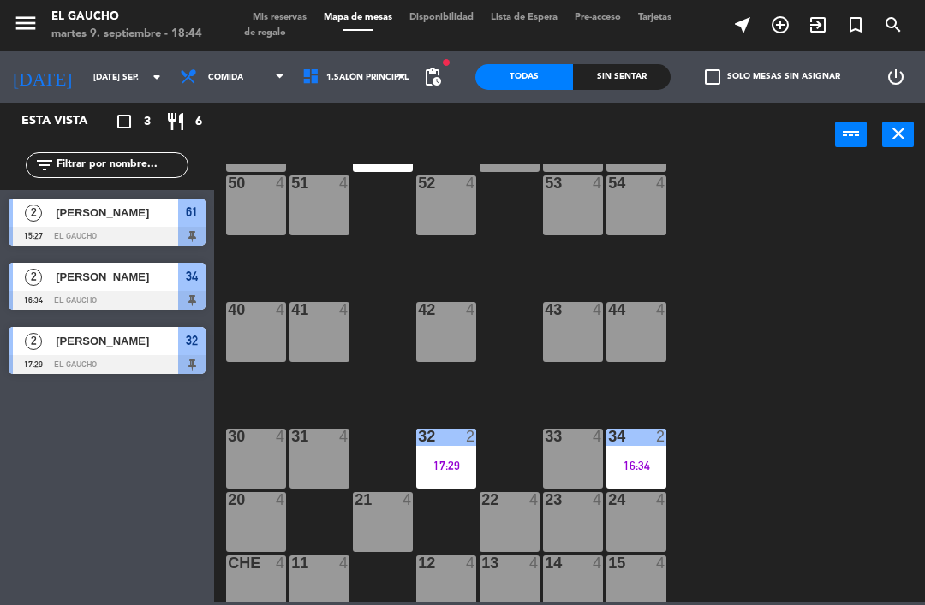
scroll to position [335, 0]
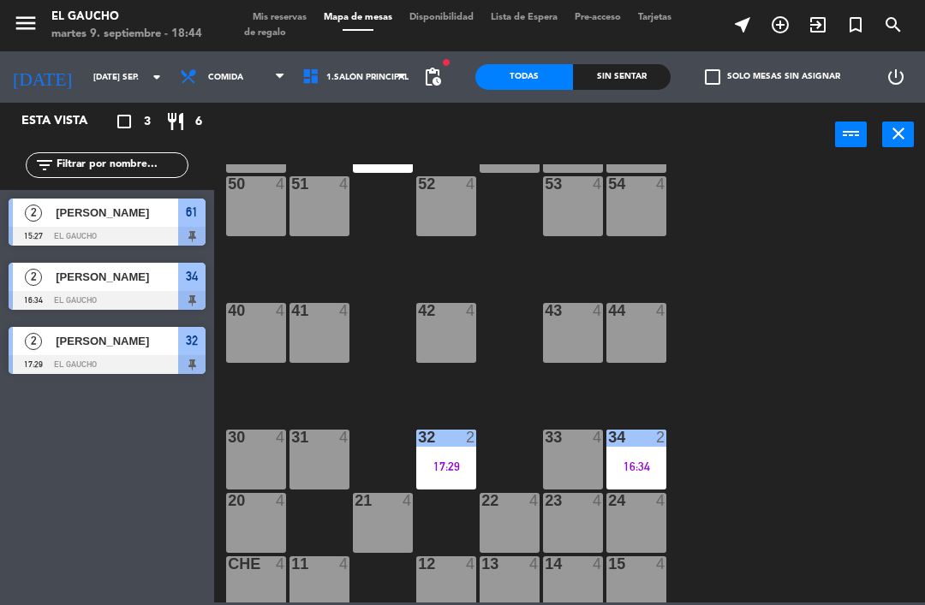
click at [455, 344] on div "42 4" at bounding box center [446, 333] width 60 height 60
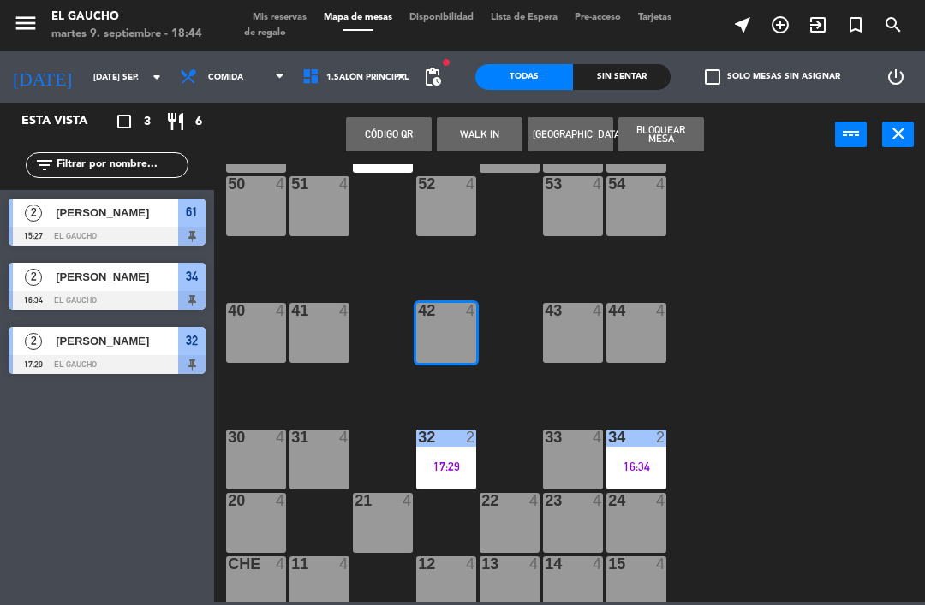
click at [486, 133] on button "WALK IN" at bounding box center [480, 134] width 86 height 34
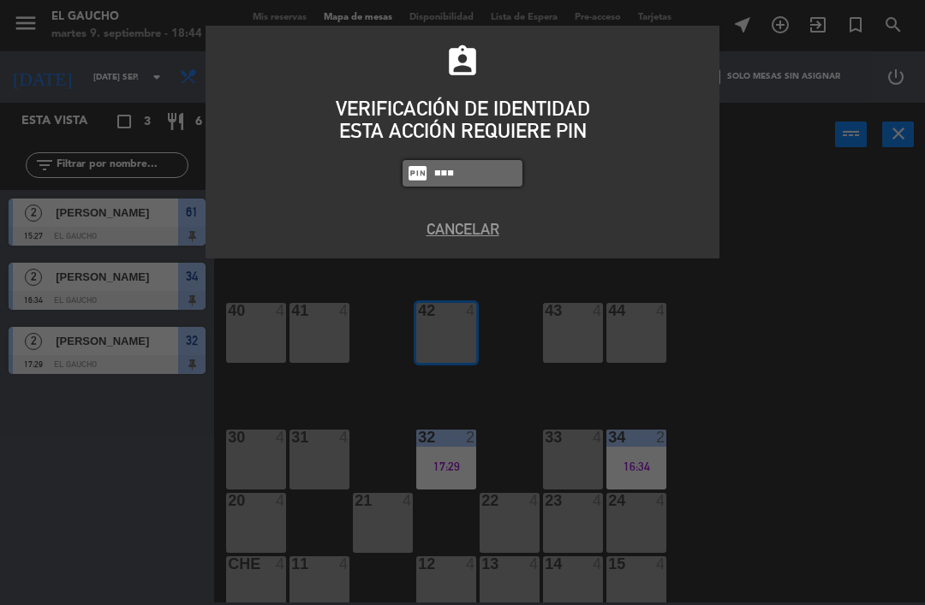
type input "0009"
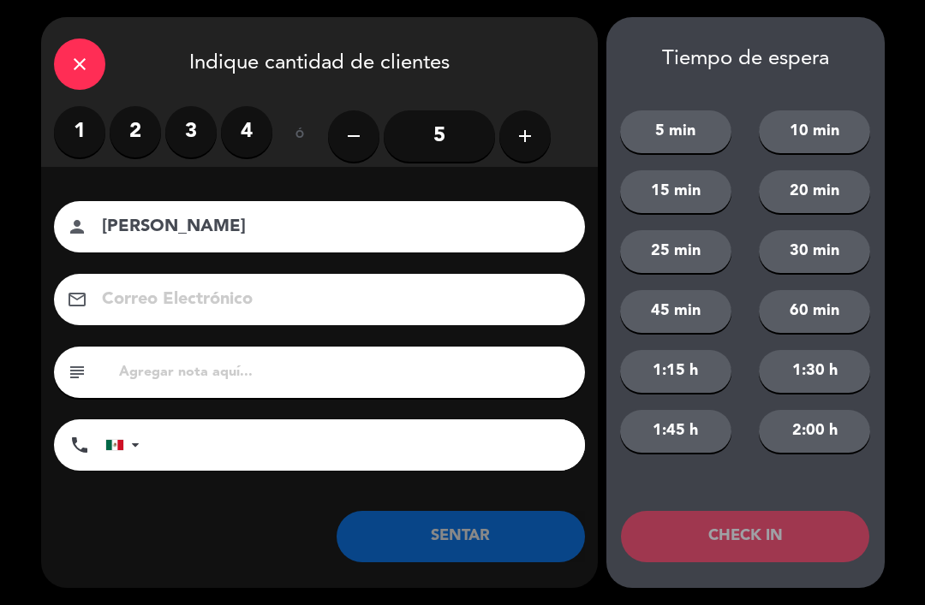
click at [210, 123] on label "3" at bounding box center [190, 131] width 51 height 51
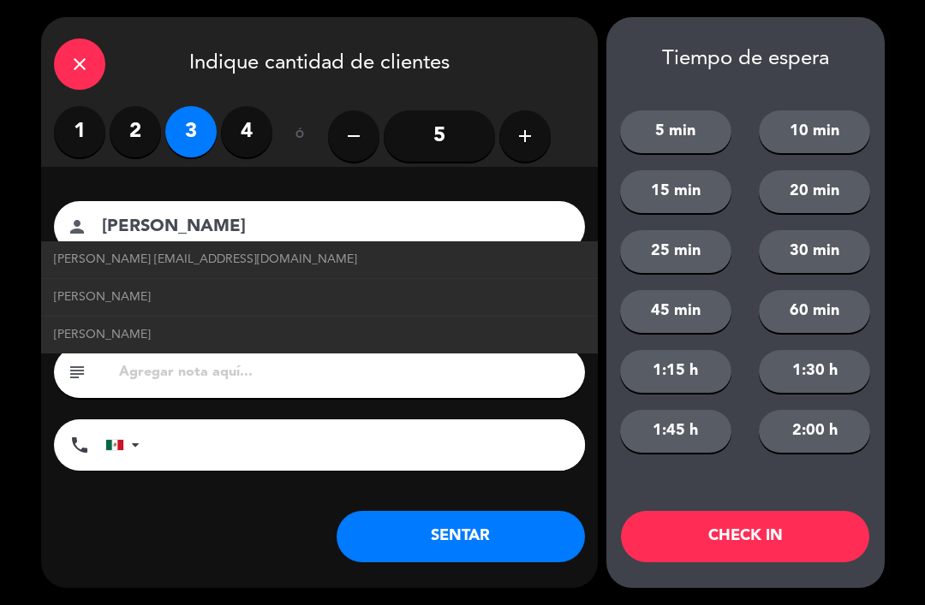
click at [65, 258] on span "[PERSON_NAME] [EMAIL_ADDRESS][DOMAIN_NAME]" at bounding box center [205, 260] width 303 height 20
type input "[PERSON_NAME]"
type input "[EMAIL_ADDRESS][DOMAIN_NAME]"
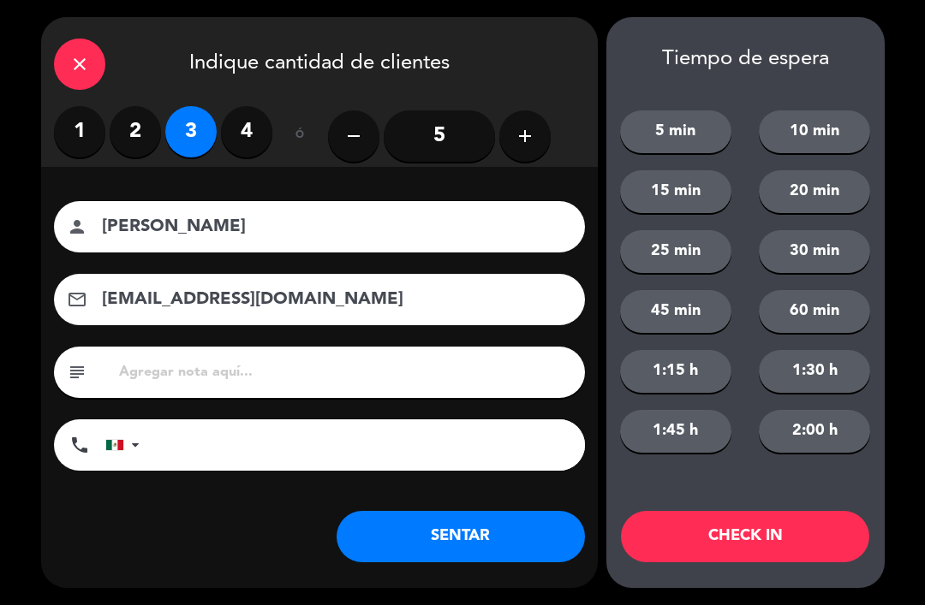
click at [400, 562] on button "SENTAR" at bounding box center [460, 536] width 248 height 51
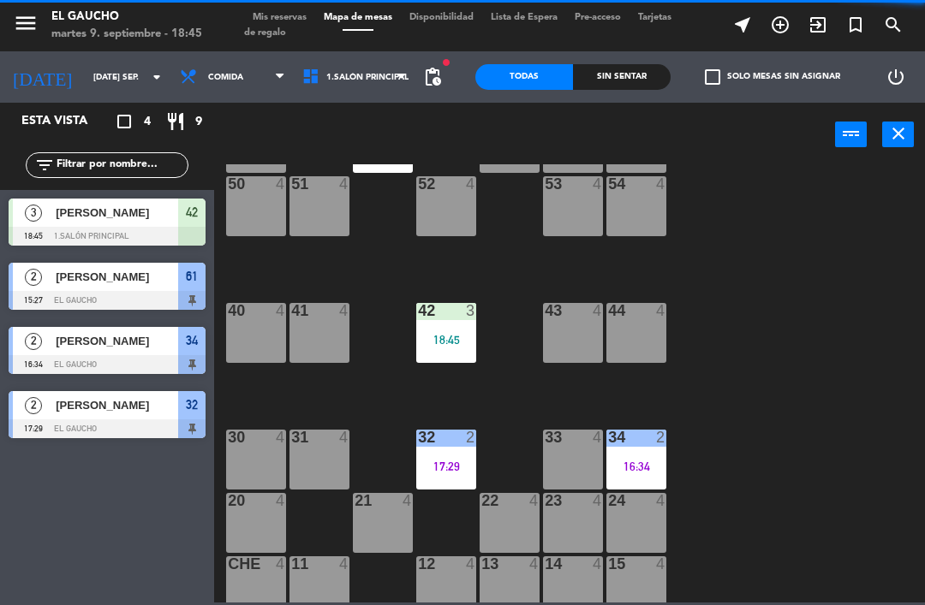
click at [391, 540] on div "21 4" at bounding box center [383, 523] width 60 height 60
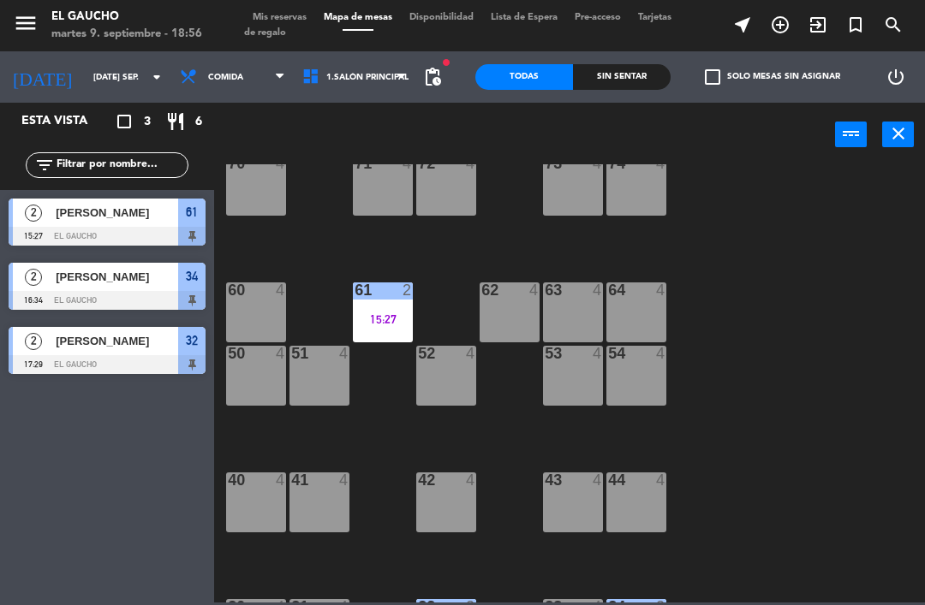
scroll to position [158, 0]
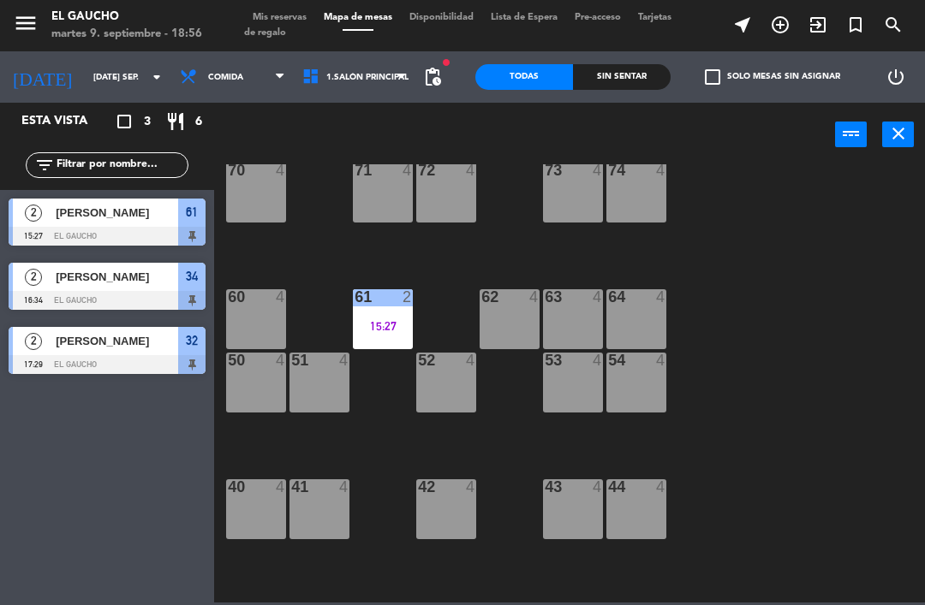
click at [497, 308] on div "62 4" at bounding box center [509, 319] width 60 height 60
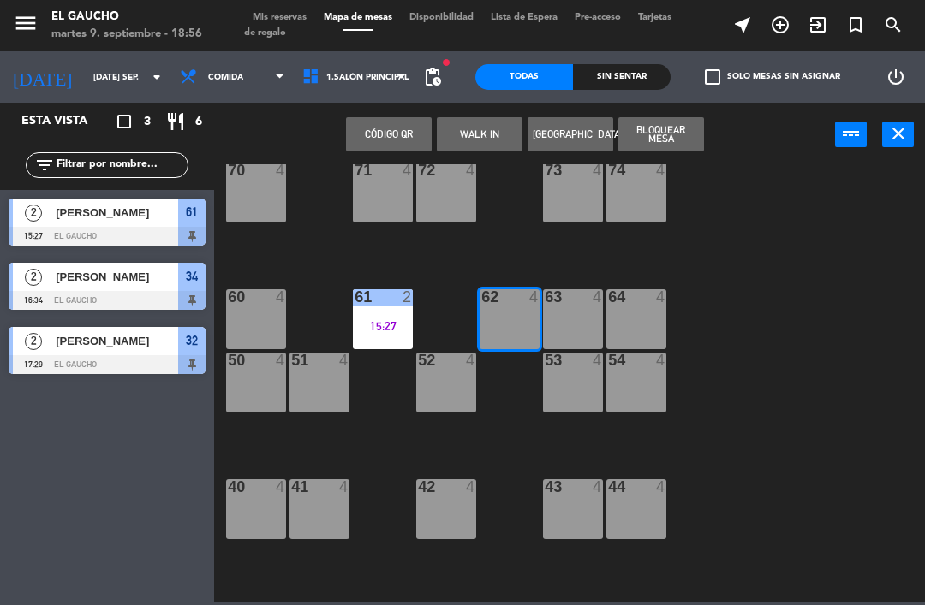
click at [455, 140] on button "WALK IN" at bounding box center [480, 134] width 86 height 34
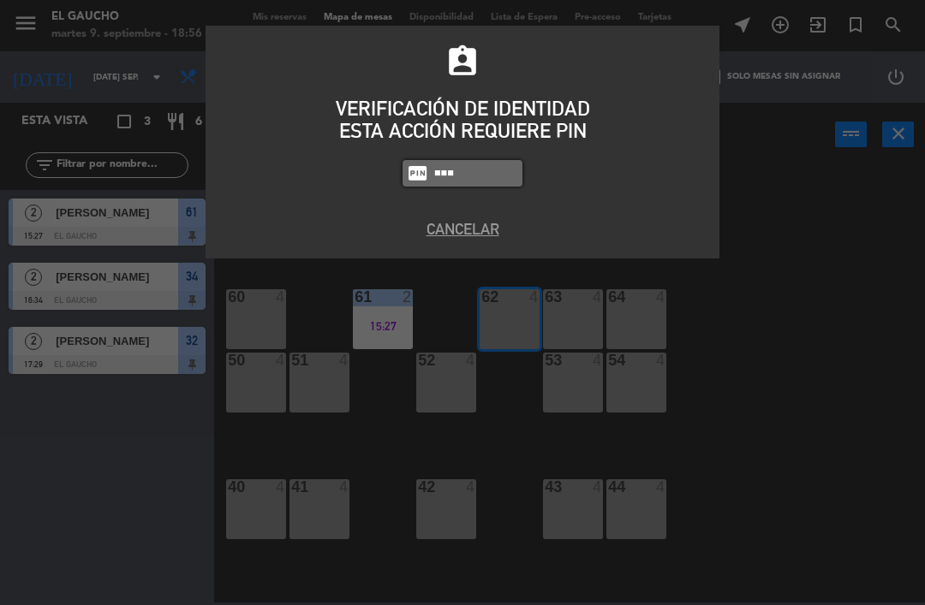
type input "0009"
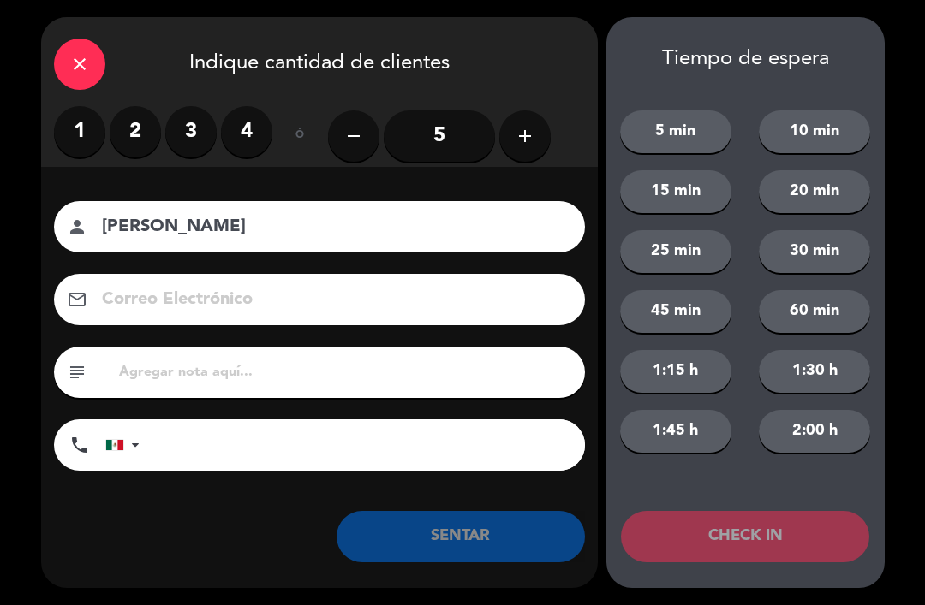
click at [123, 136] on label "2" at bounding box center [135, 131] width 51 height 51
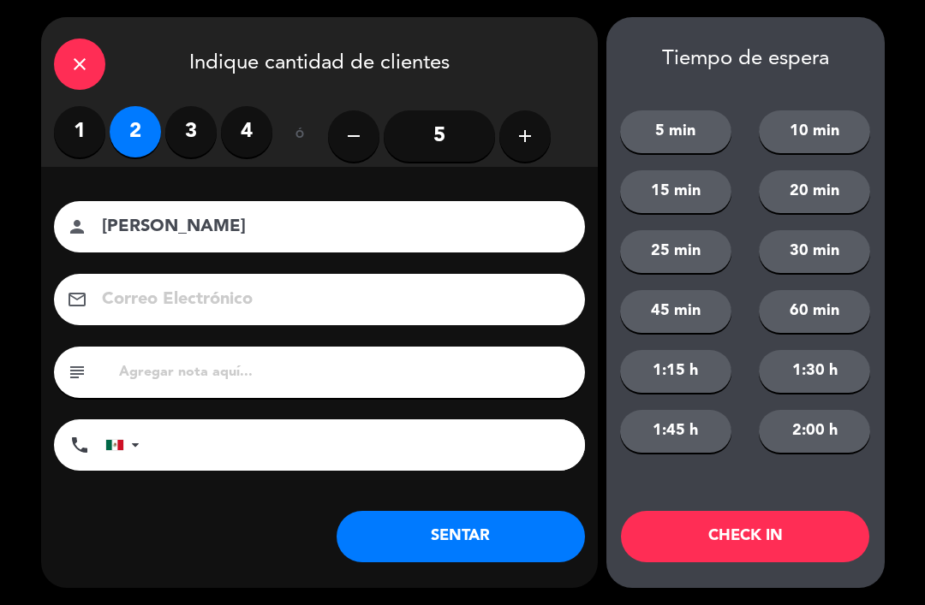
click at [198, 129] on label "3" at bounding box center [190, 131] width 51 height 51
click at [94, 226] on div "person [PERSON_NAME]" at bounding box center [319, 226] width 531 height 51
click at [128, 229] on input "[PERSON_NAME]" at bounding box center [331, 227] width 462 height 30
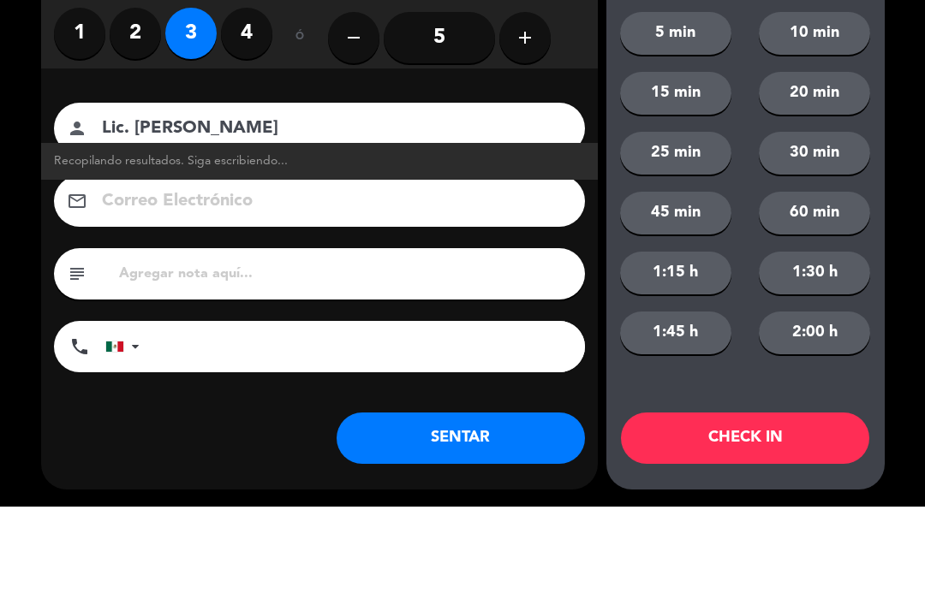
scroll to position [349, 0]
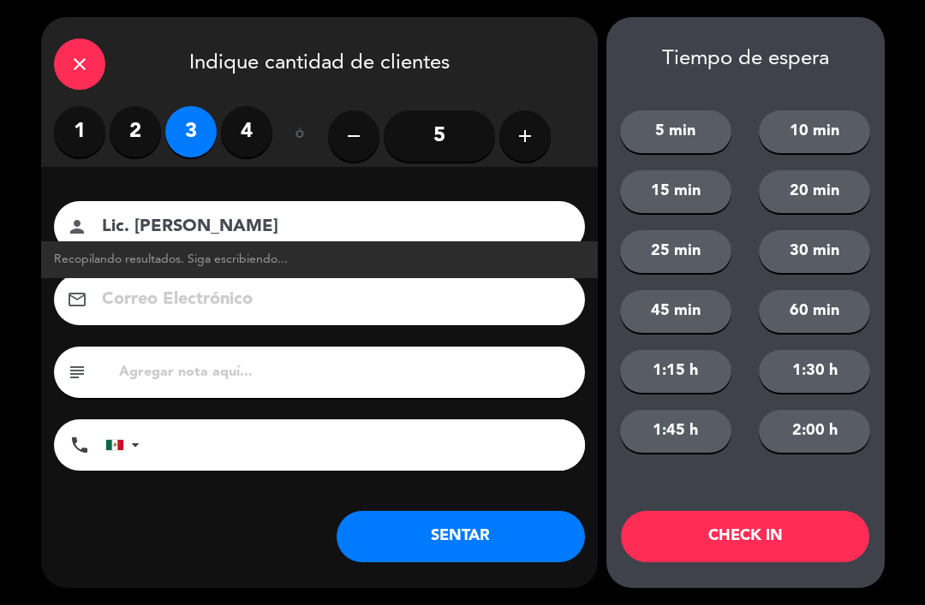
type input "Lic. [PERSON_NAME]"
click at [424, 562] on button "SENTAR" at bounding box center [460, 536] width 248 height 51
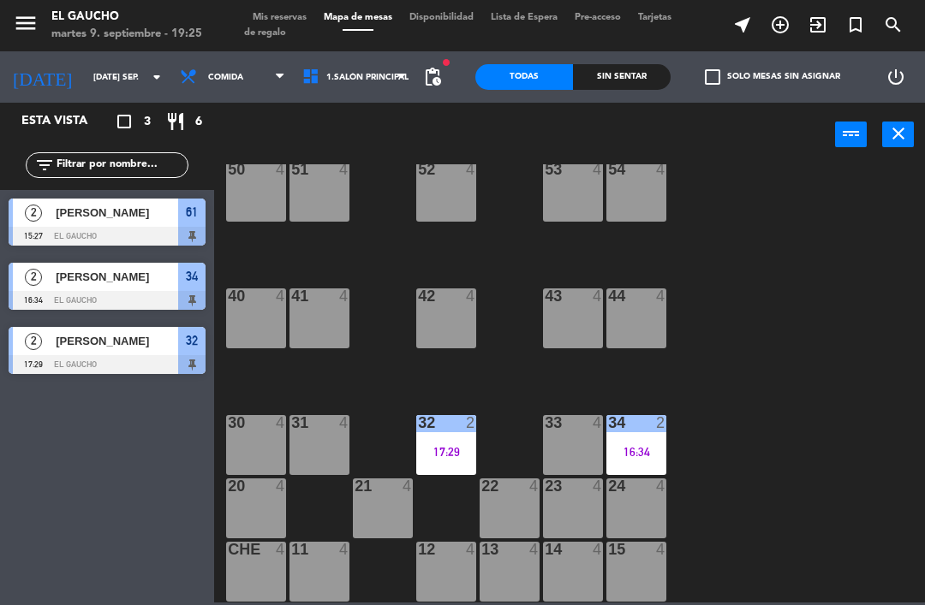
click at [647, 575] on div "15 4" at bounding box center [636, 572] width 60 height 60
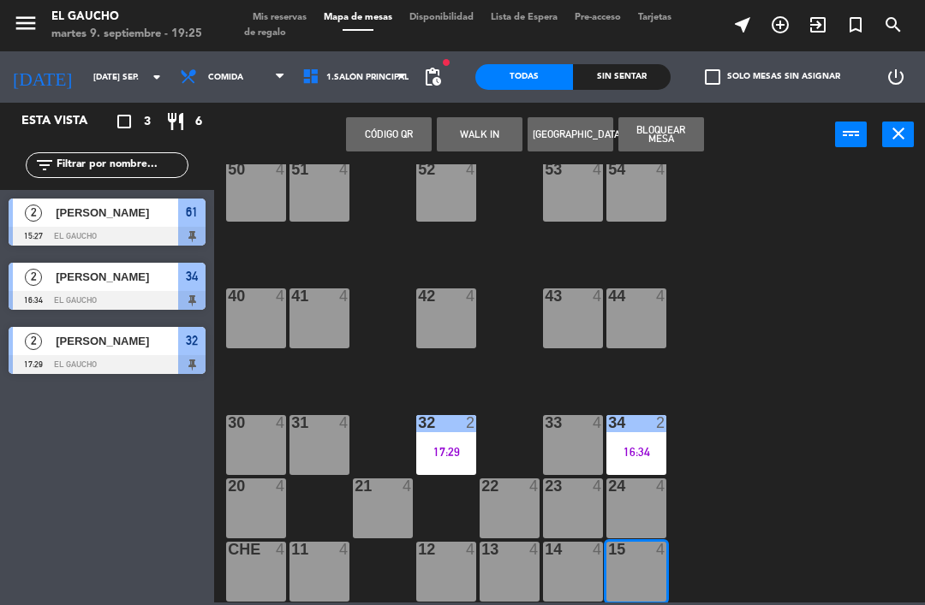
click at [490, 134] on button "WALK IN" at bounding box center [480, 134] width 86 height 34
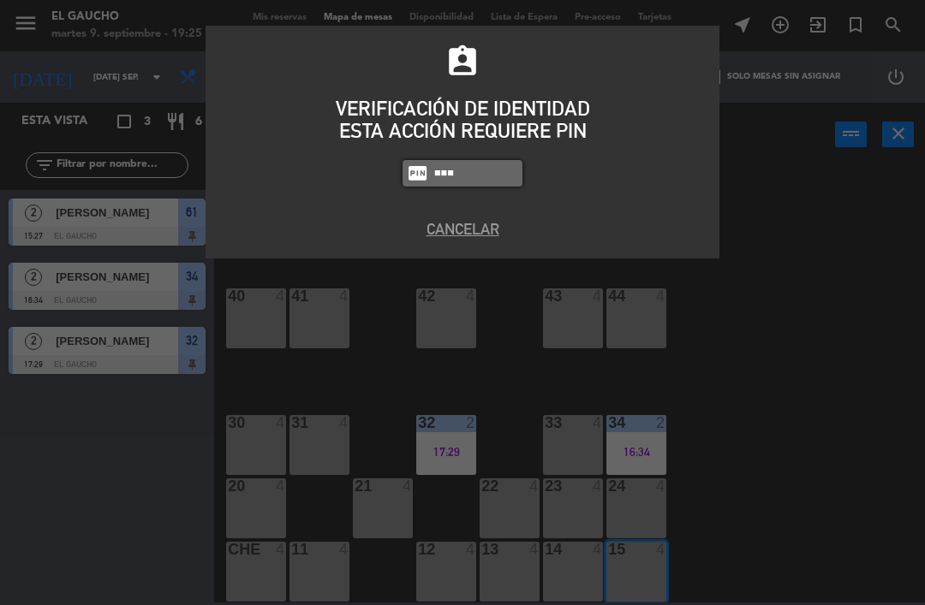
type input "0009"
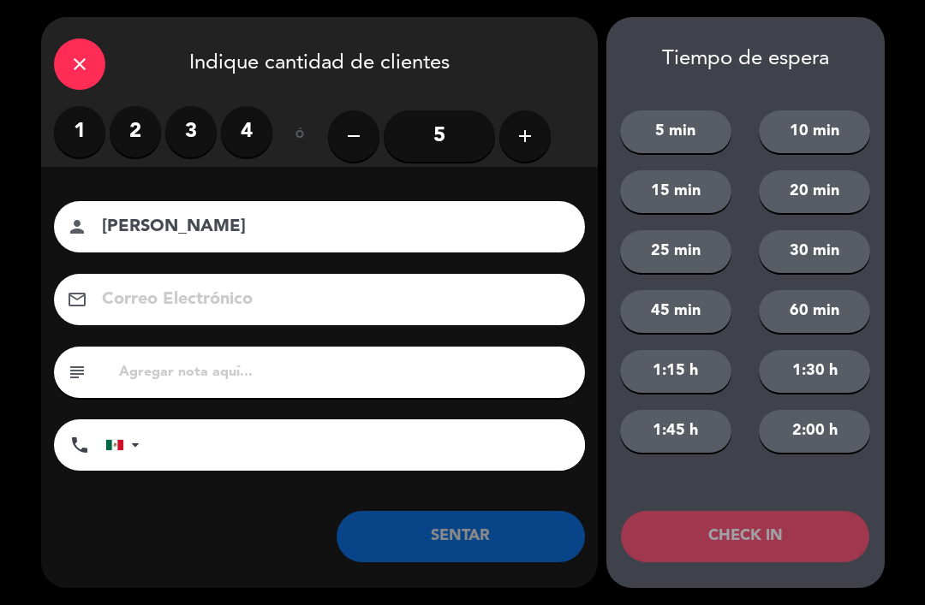
type input "[PERSON_NAME]"
click at [241, 116] on label "4" at bounding box center [246, 131] width 51 height 51
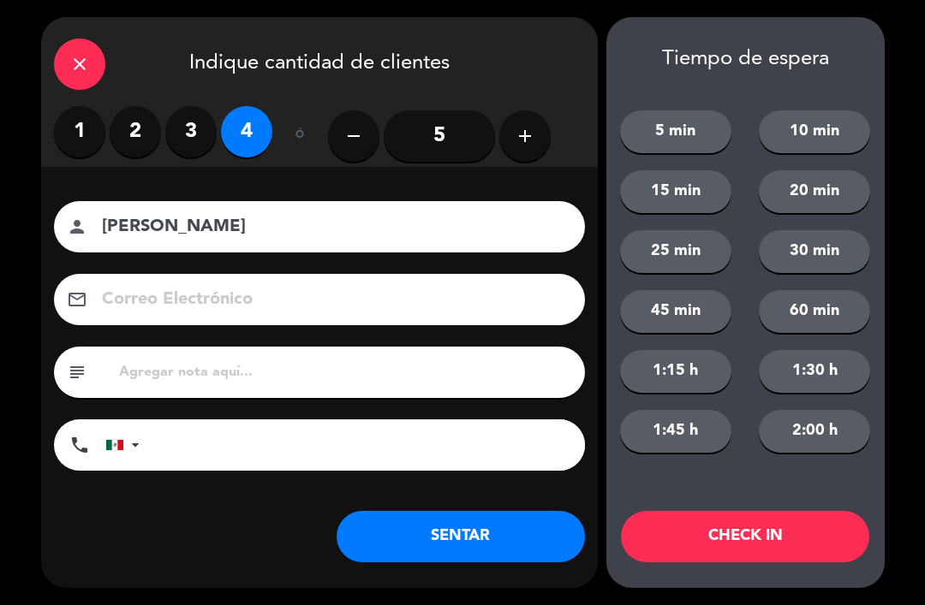
click at [454, 530] on button "SENTAR" at bounding box center [460, 536] width 248 height 51
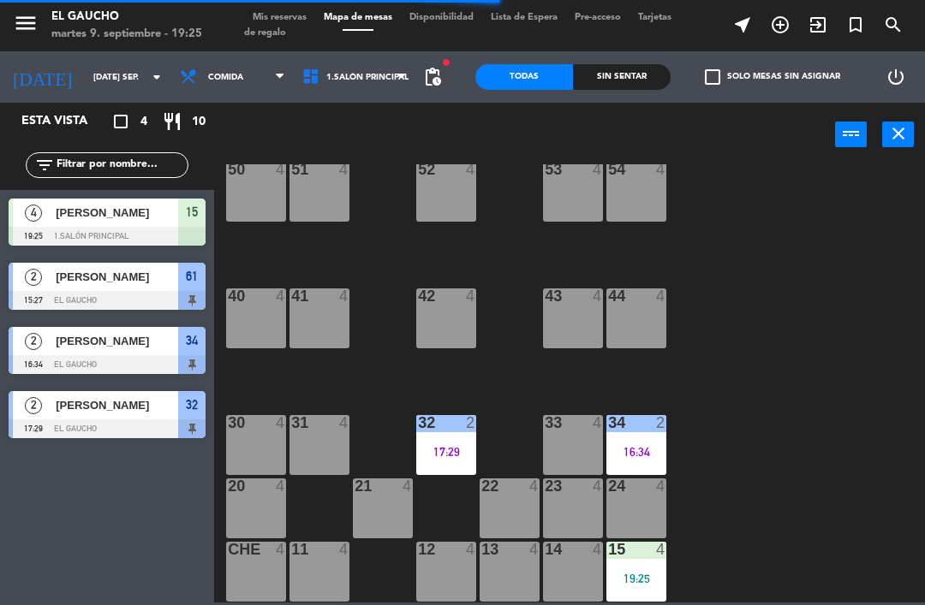
click at [304, 569] on div "11 4" at bounding box center [319, 572] width 60 height 60
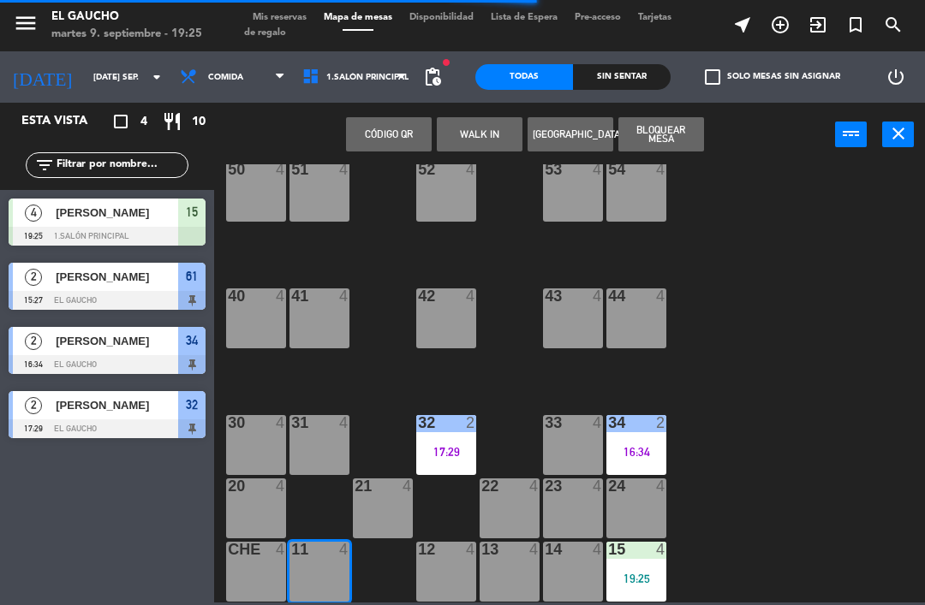
click at [492, 125] on button "WALK IN" at bounding box center [480, 134] width 86 height 34
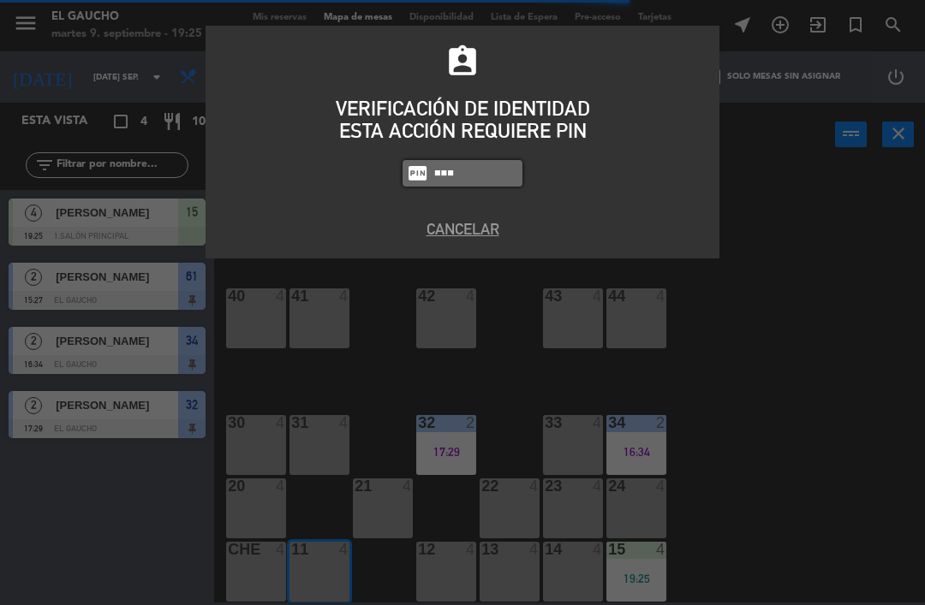
type input "0009"
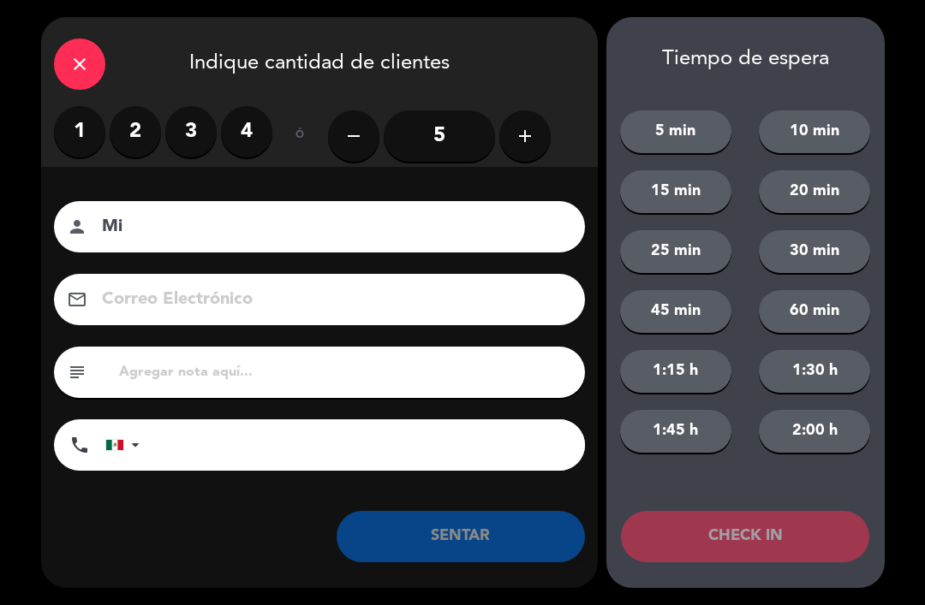
type input "M"
click at [246, 135] on label "4" at bounding box center [246, 131] width 51 height 51
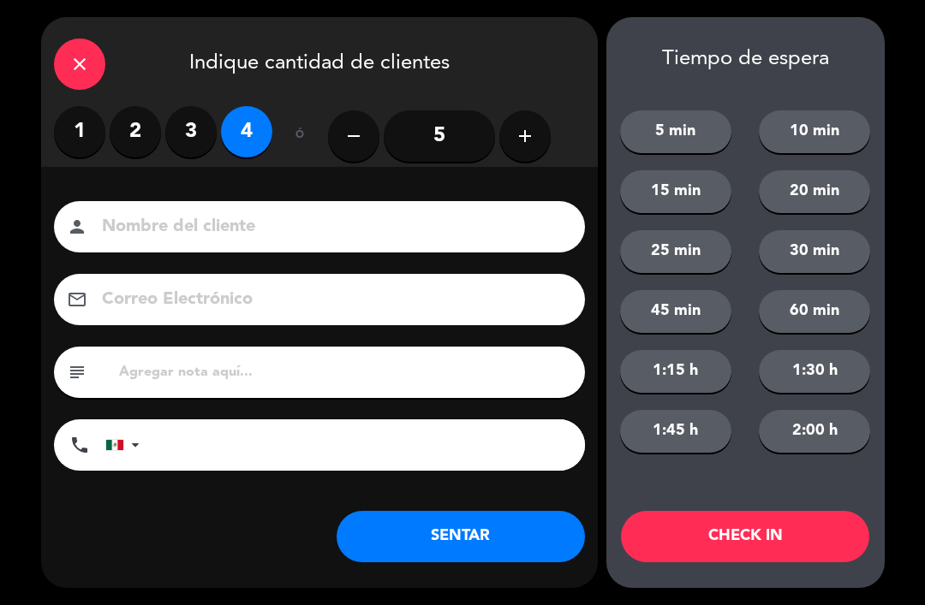
click at [188, 140] on label "3" at bounding box center [190, 131] width 51 height 51
click at [391, 529] on button "SENTAR" at bounding box center [460, 536] width 248 height 51
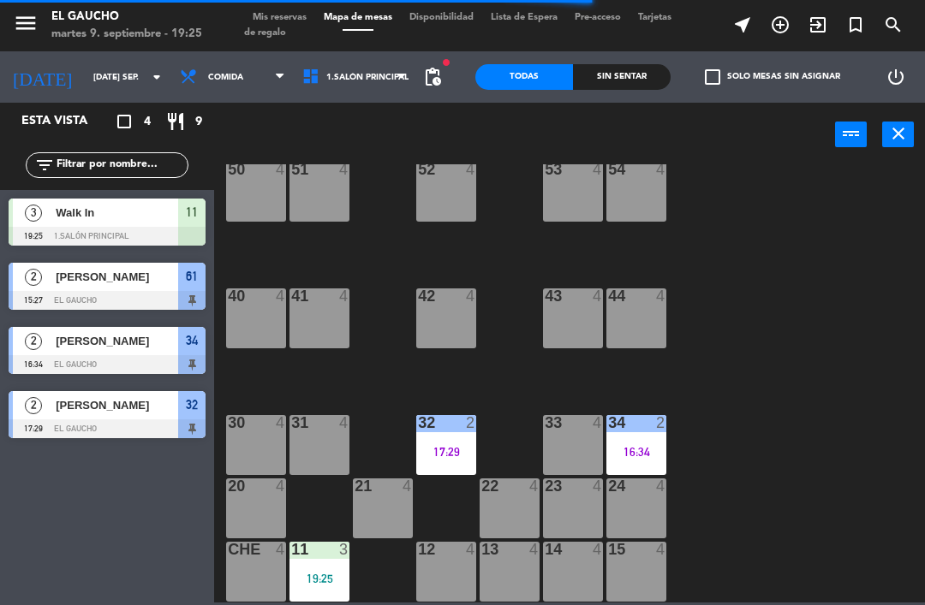
click at [210, 78] on span "Comida" at bounding box center [225, 77] width 35 height 9
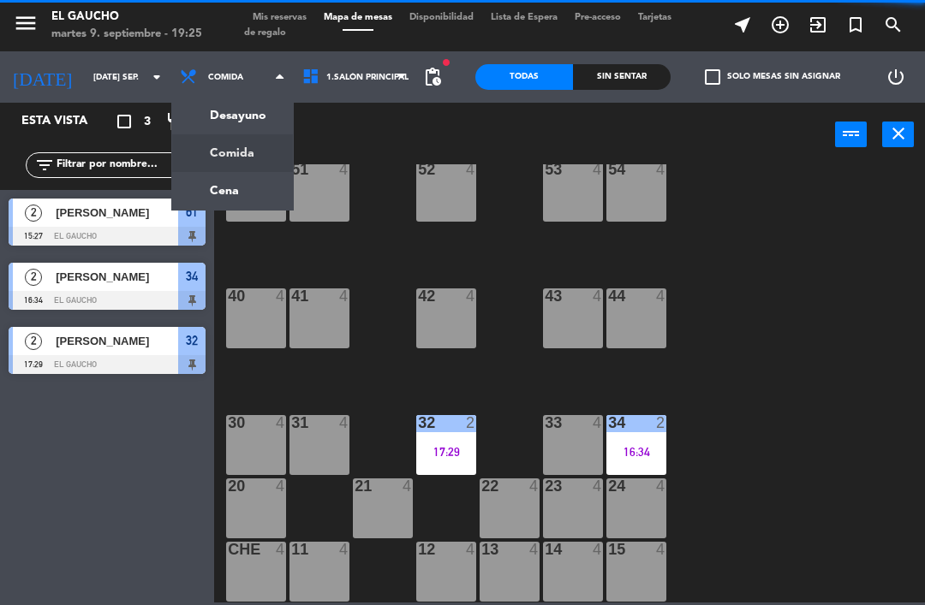
click at [197, 191] on ng-component "menu El Gaucho martes 9. septiembre - 19:25 Mis reservas Mapa de mesas Disponib…" at bounding box center [462, 301] width 925 height 603
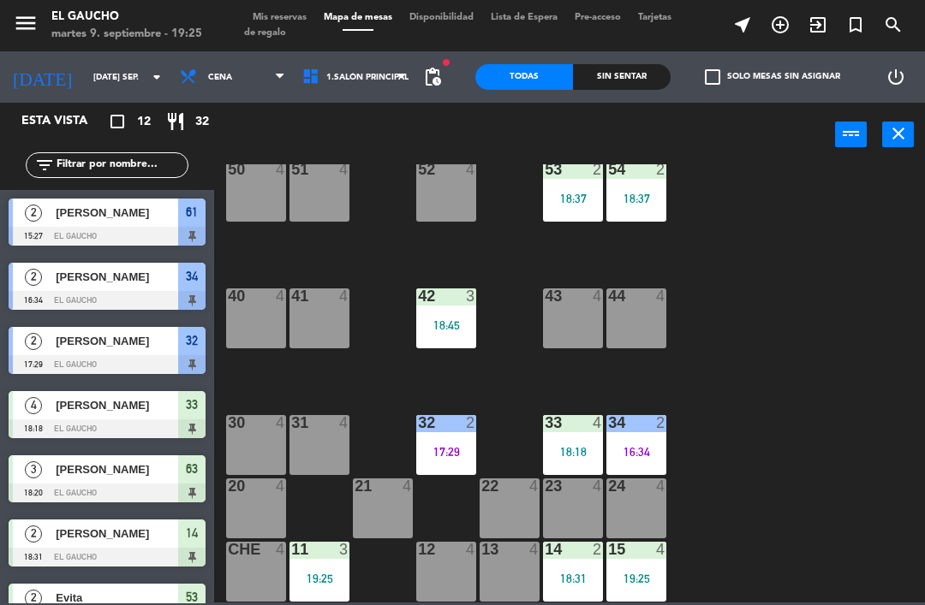
click at [623, 463] on div "34 2 16:34" at bounding box center [636, 445] width 60 height 60
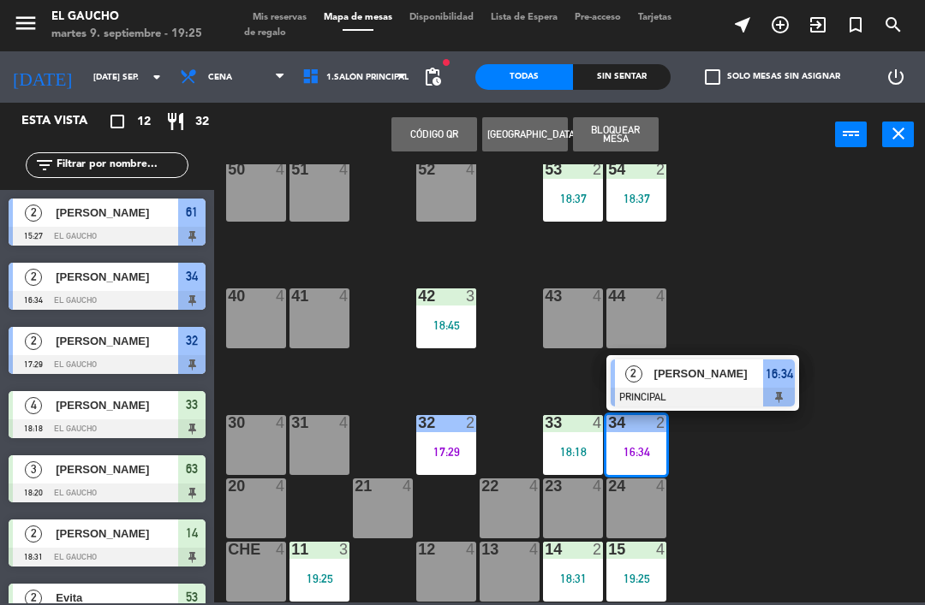
click at [676, 396] on div at bounding box center [702, 397] width 184 height 19
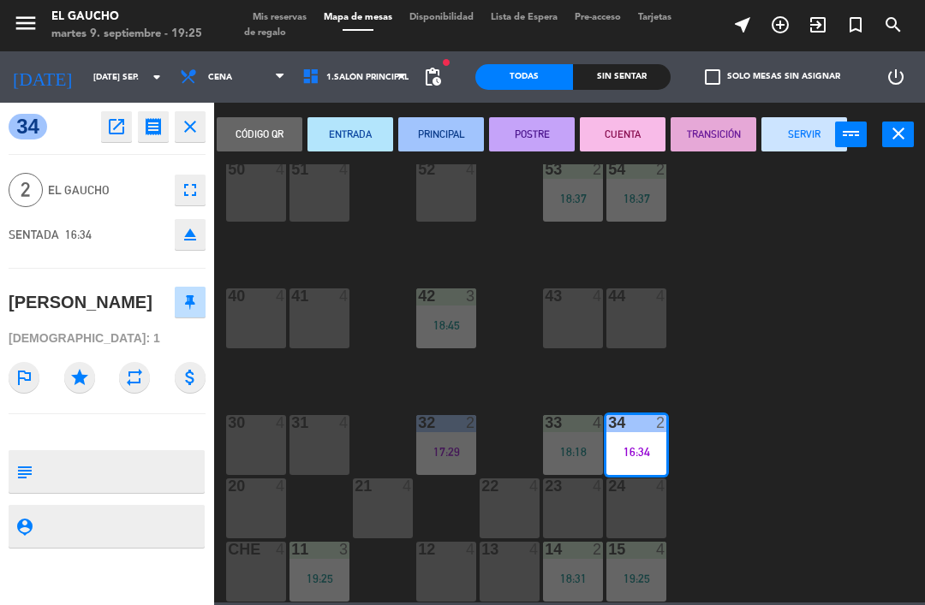
click at [777, 142] on button "SERVIR" at bounding box center [804, 134] width 86 height 34
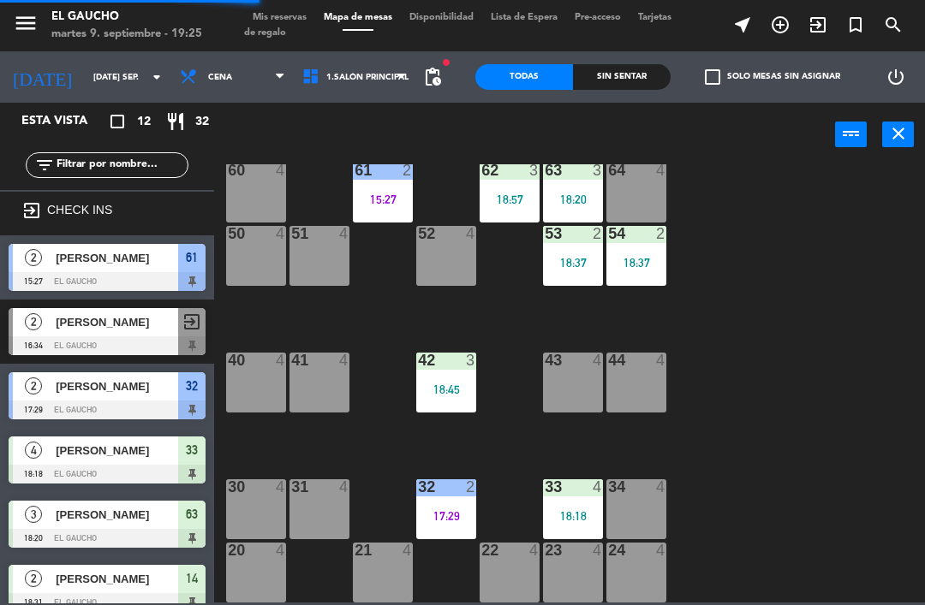
scroll to position [269, 0]
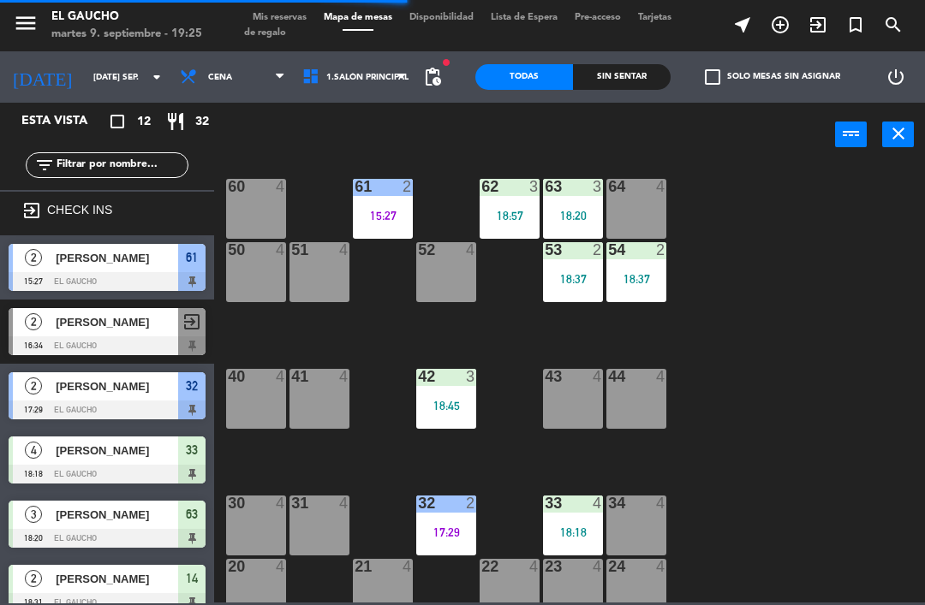
click at [449, 405] on div "18:45" at bounding box center [446, 406] width 60 height 12
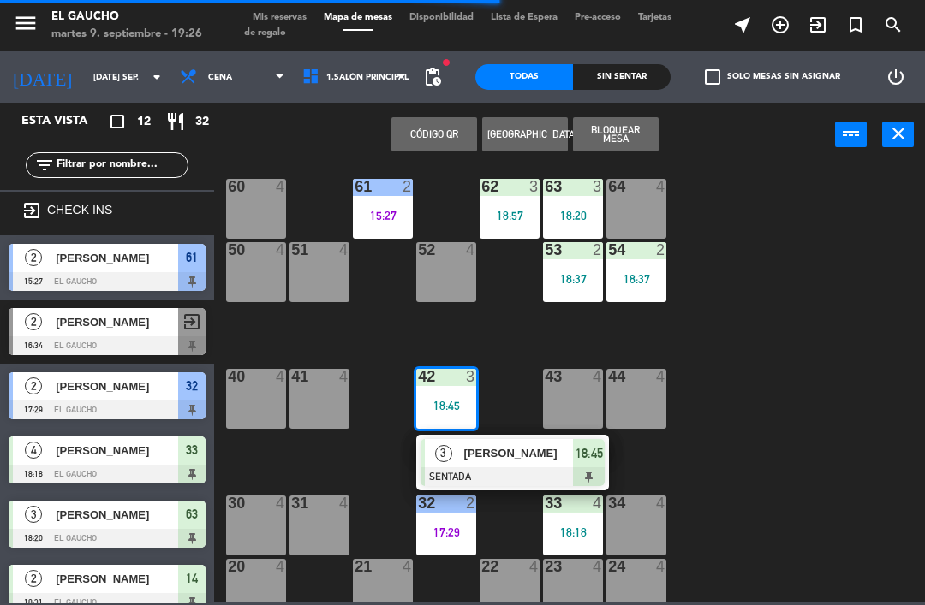
click at [513, 467] on div "[PERSON_NAME]" at bounding box center [517, 453] width 111 height 28
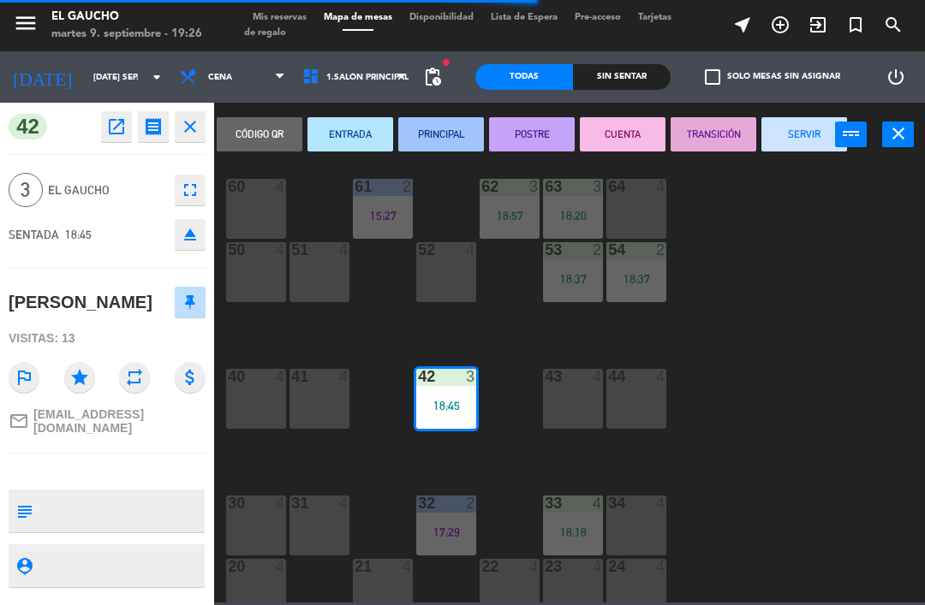
click at [441, 138] on button "PRINCIPAL" at bounding box center [441, 134] width 86 height 34
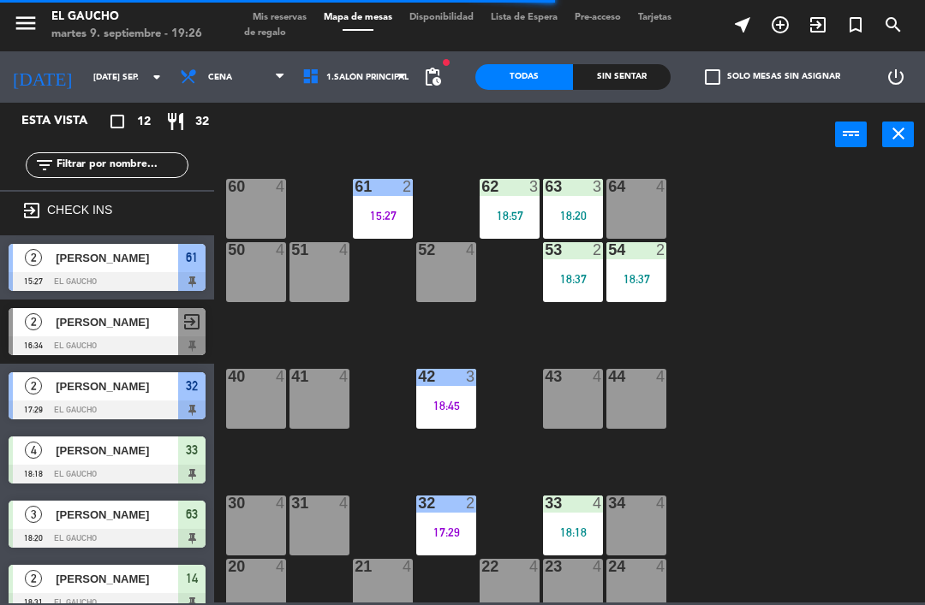
scroll to position [36, 0]
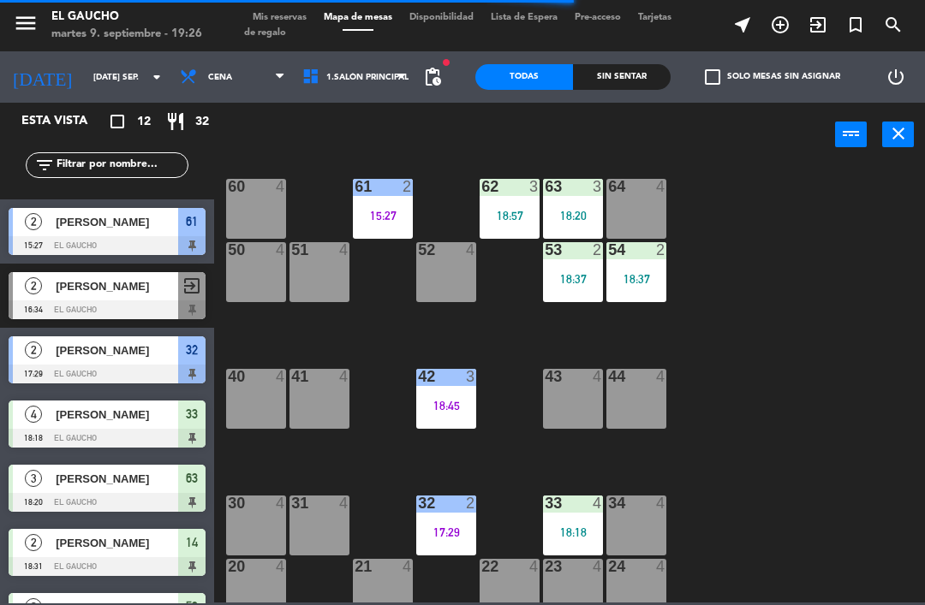
click at [530, 509] on div "33" at bounding box center [544, 503] width 28 height 15
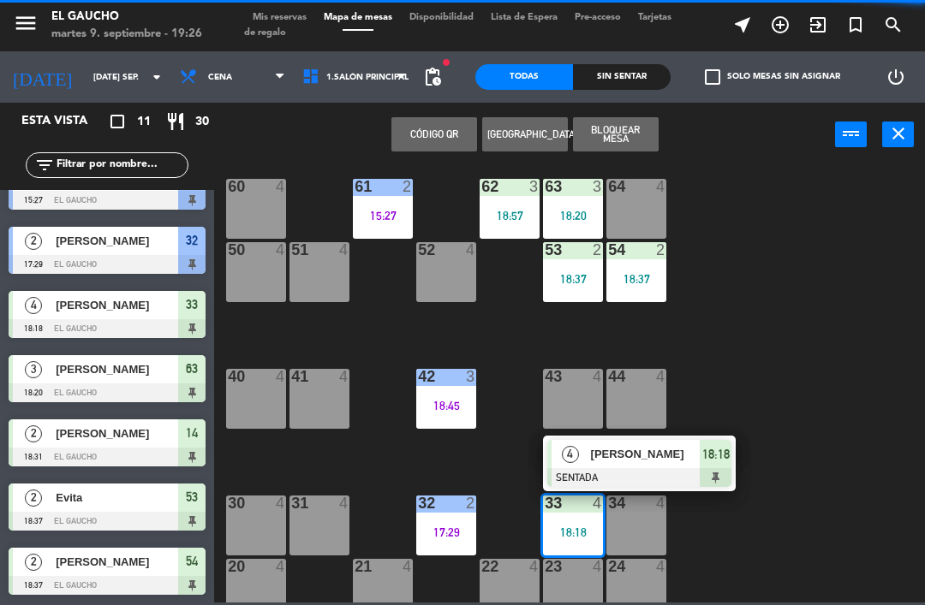
click at [600, 456] on span "[PERSON_NAME]" at bounding box center [646, 454] width 110 height 18
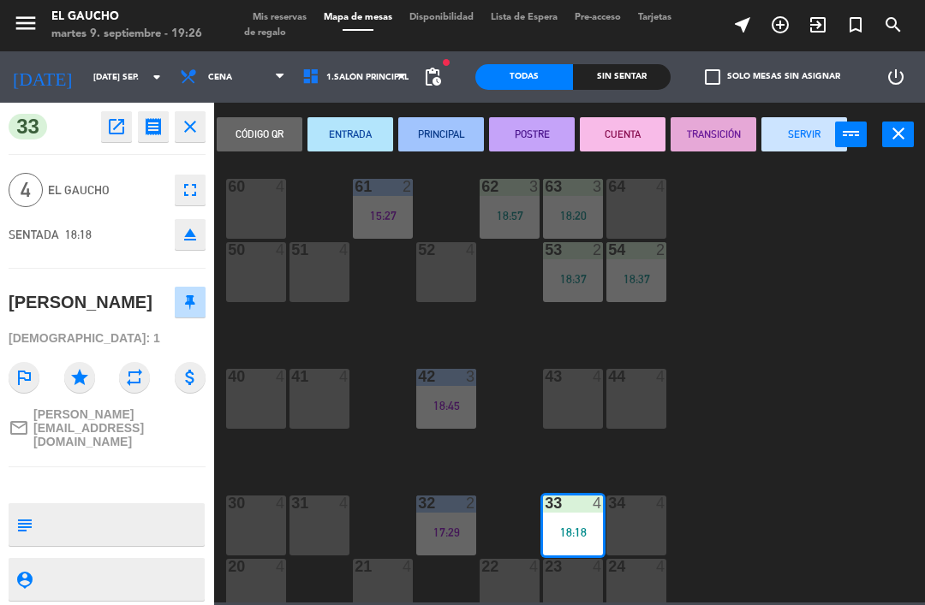
click at [441, 126] on button "PRINCIPAL" at bounding box center [441, 134] width 86 height 34
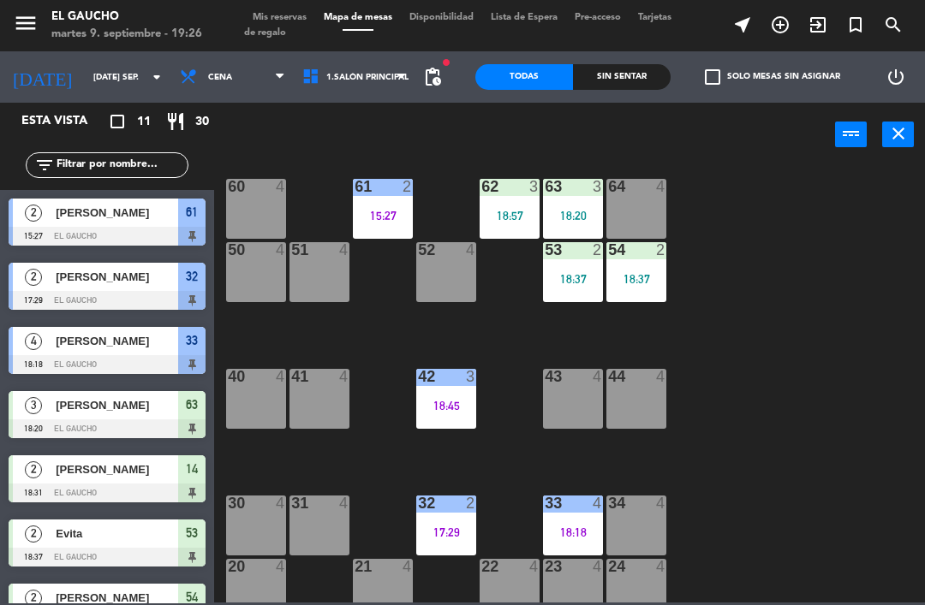
scroll to position [253, 0]
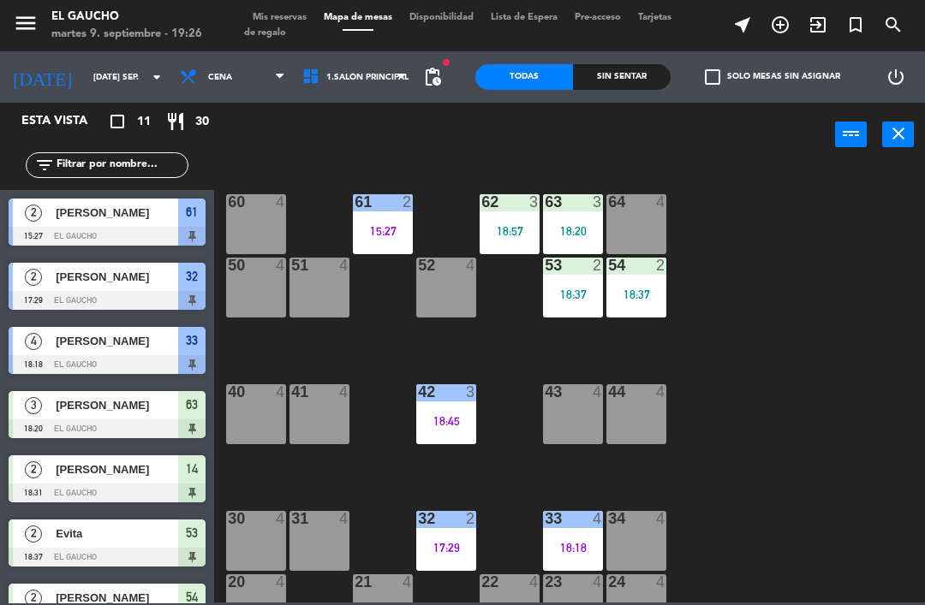
click at [646, 278] on div "54 2 18:37" at bounding box center [636, 288] width 60 height 60
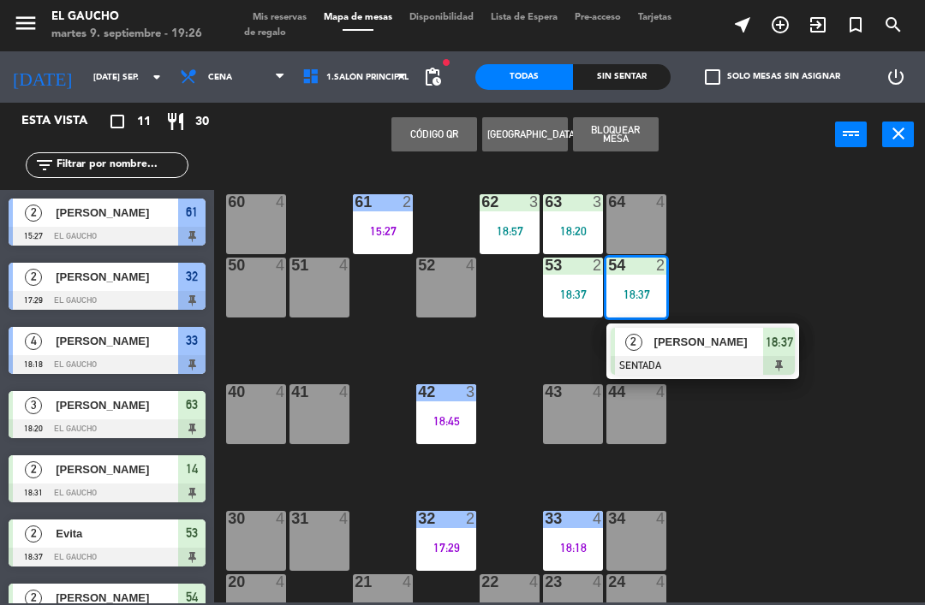
click at [668, 361] on div at bounding box center [702, 365] width 184 height 19
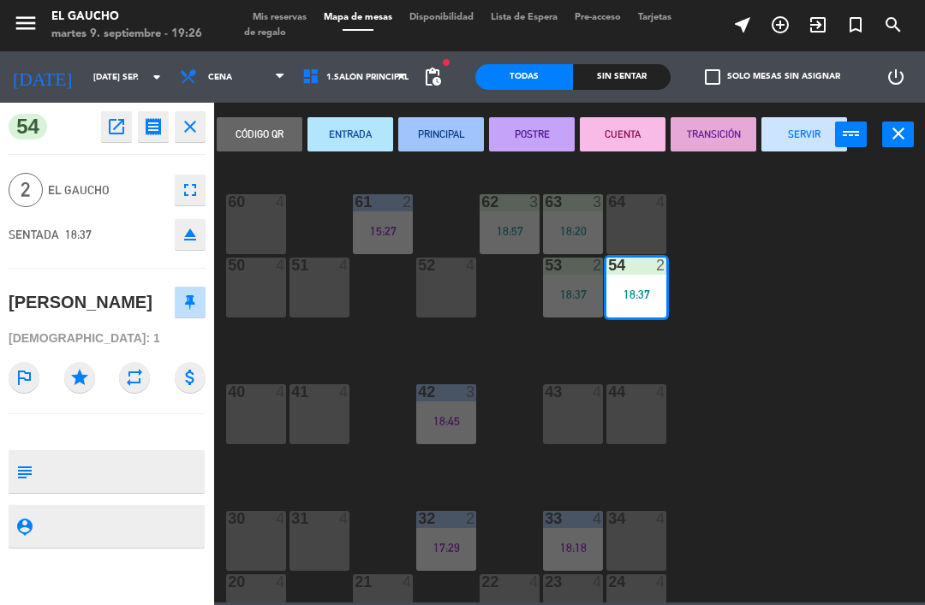
click at [444, 140] on button "PRINCIPAL" at bounding box center [441, 134] width 86 height 34
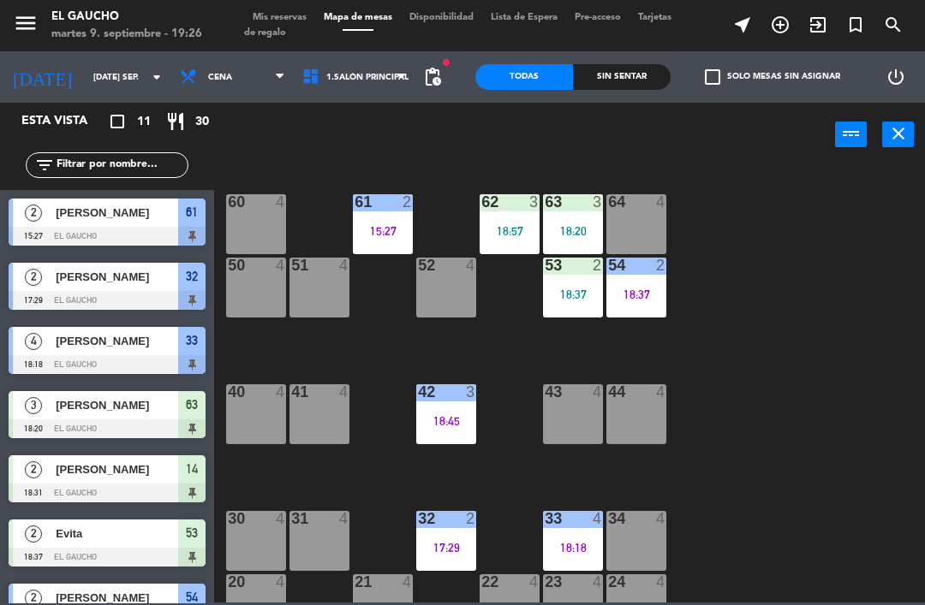
click at [547, 307] on div "53 2 18:37" at bounding box center [573, 288] width 60 height 60
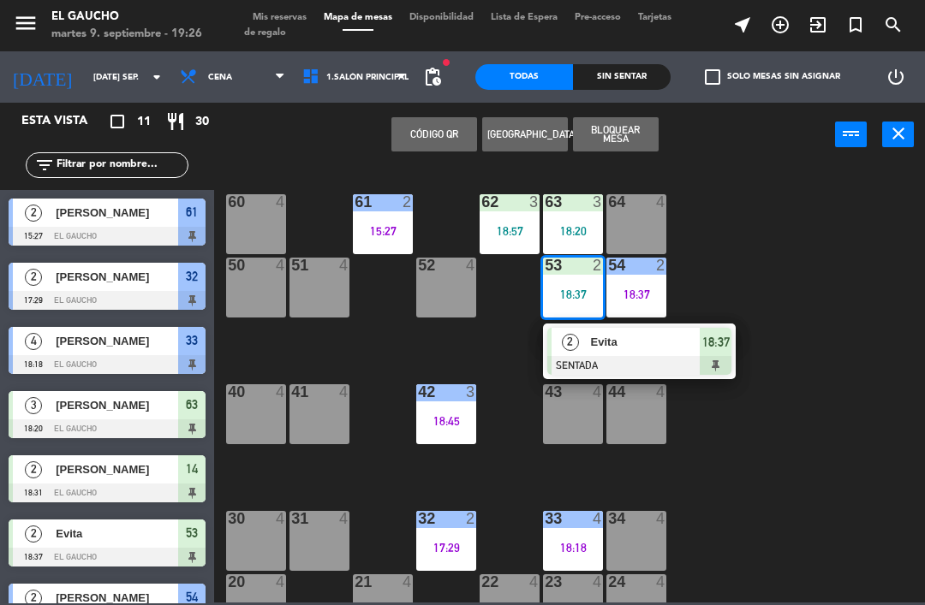
click at [599, 360] on div at bounding box center [639, 365] width 184 height 19
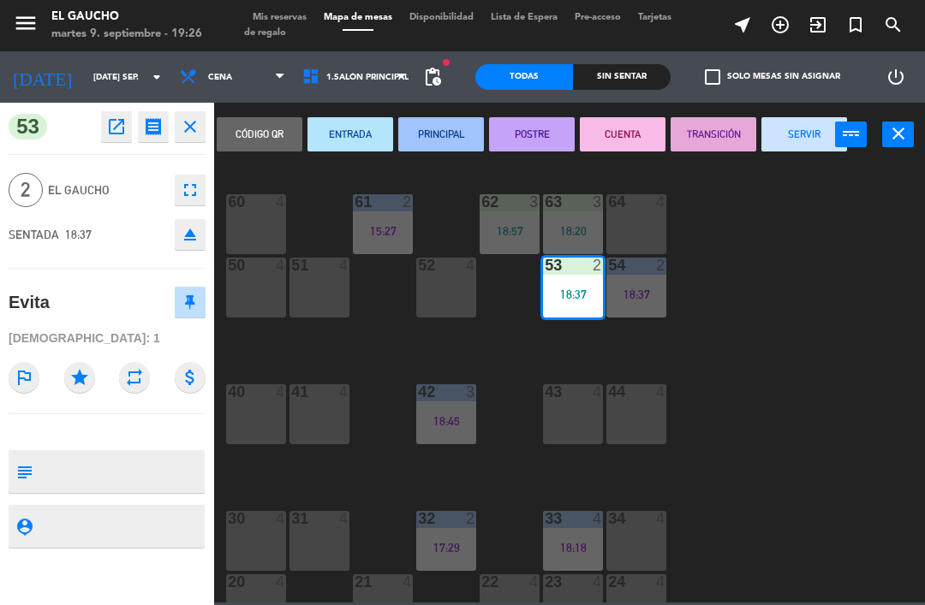
click at [427, 132] on button "PRINCIPAL" at bounding box center [441, 134] width 86 height 34
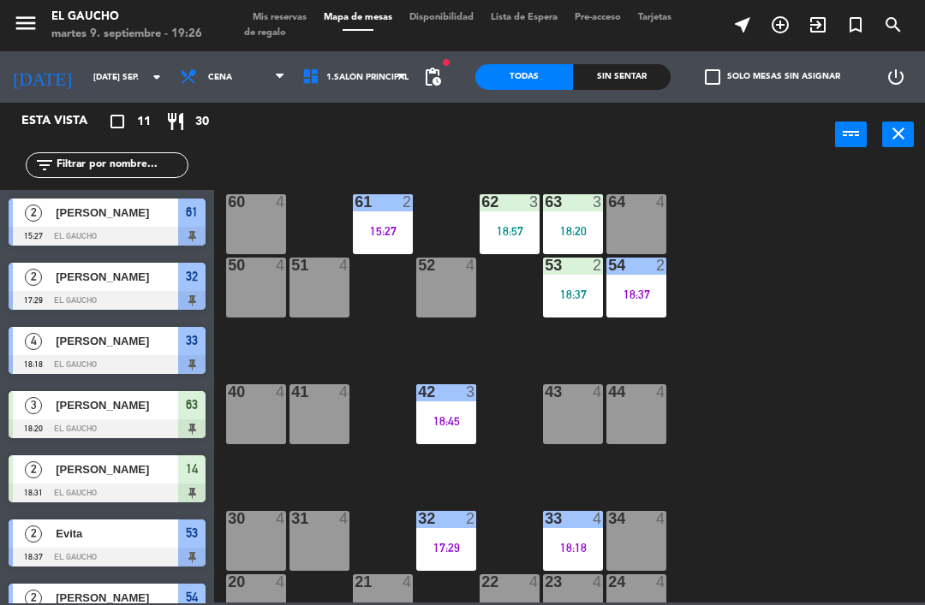
click at [591, 231] on div "18:20" at bounding box center [573, 231] width 60 height 12
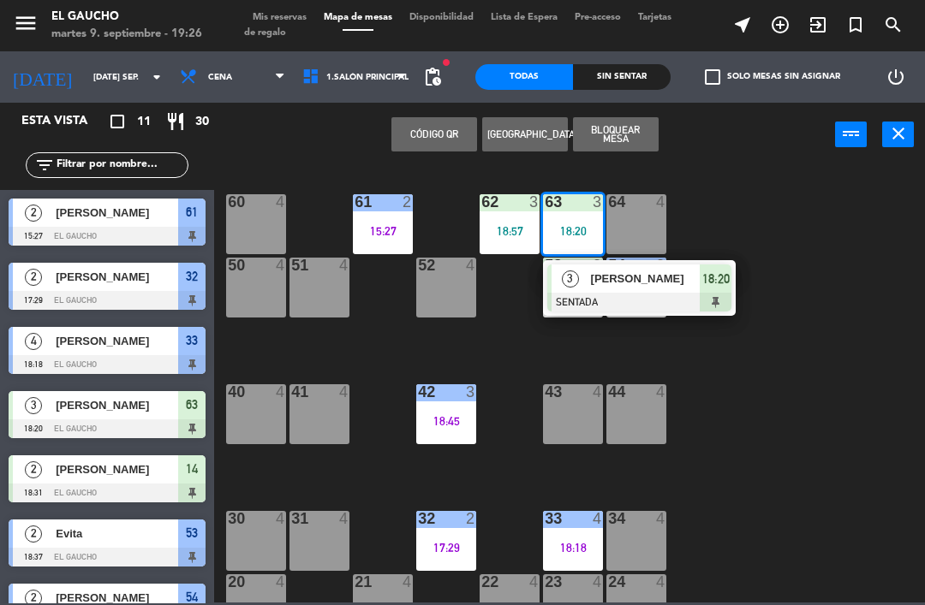
click at [653, 301] on div at bounding box center [639, 302] width 184 height 19
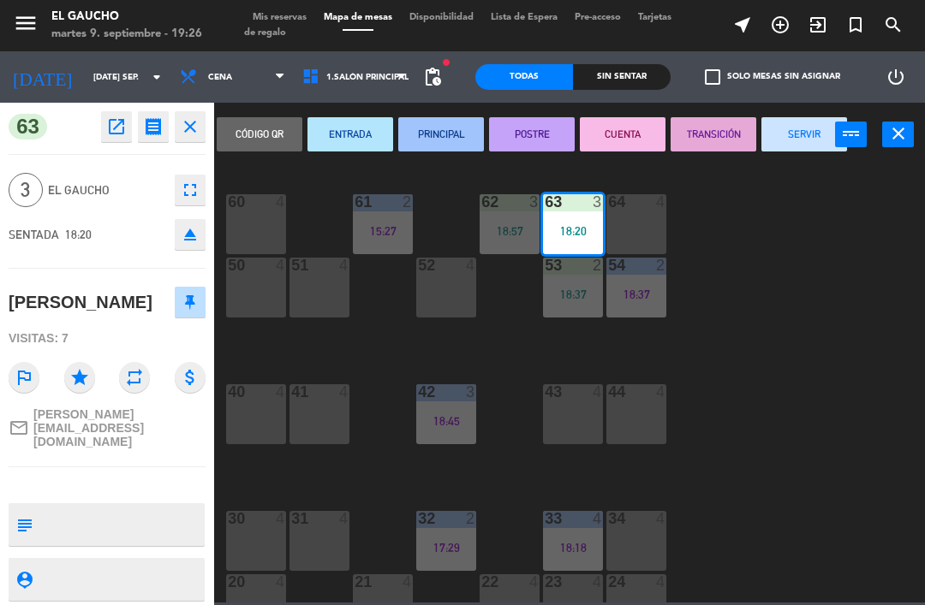
click at [459, 131] on button "PRINCIPAL" at bounding box center [441, 134] width 86 height 34
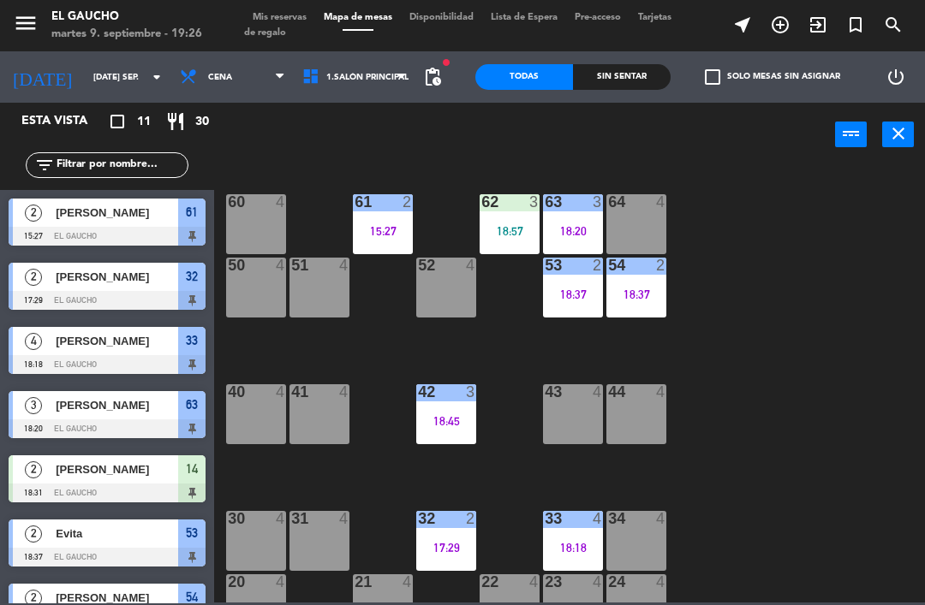
click at [524, 228] on div "18:57" at bounding box center [509, 231] width 60 height 12
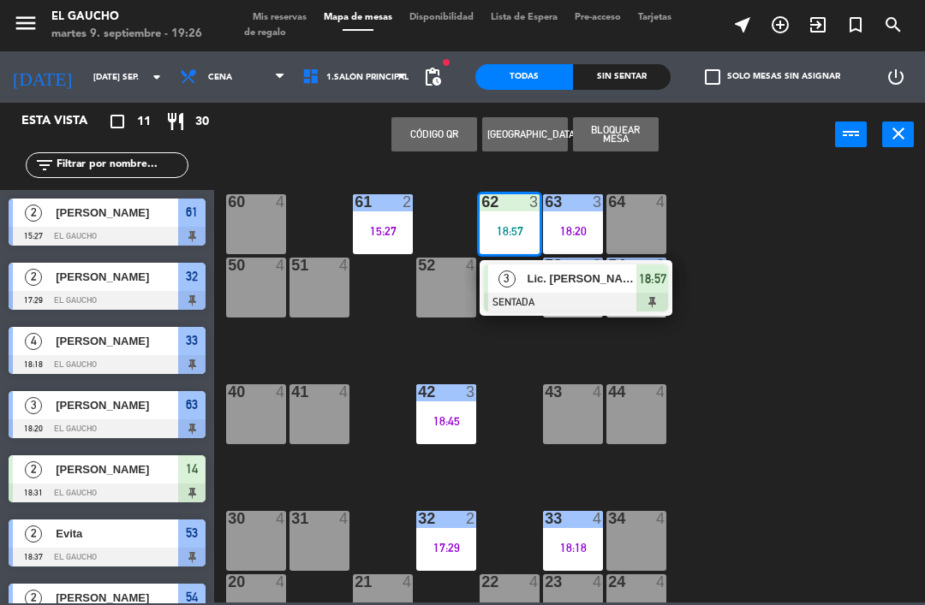
click at [566, 293] on div at bounding box center [576, 302] width 184 height 19
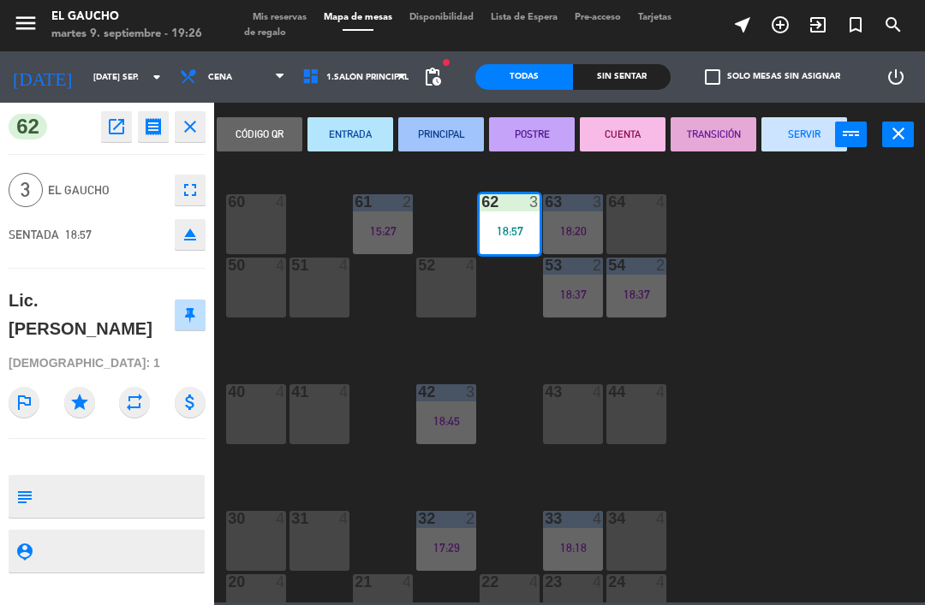
click at [450, 123] on button "PRINCIPAL" at bounding box center [441, 134] width 86 height 34
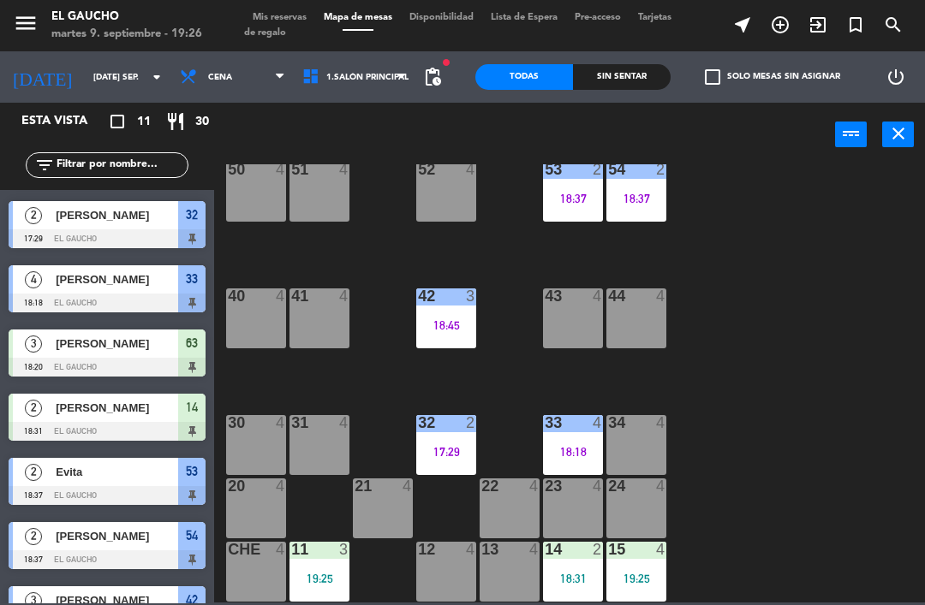
scroll to position [349, 0]
click at [579, 573] on div "18:31" at bounding box center [573, 579] width 60 height 12
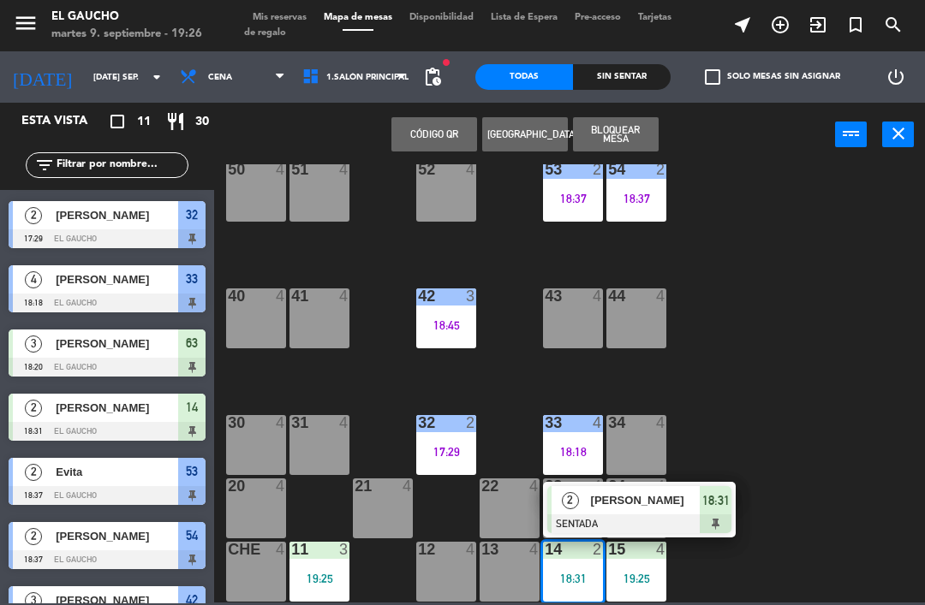
click at [621, 497] on span "[PERSON_NAME]" at bounding box center [646, 500] width 110 height 18
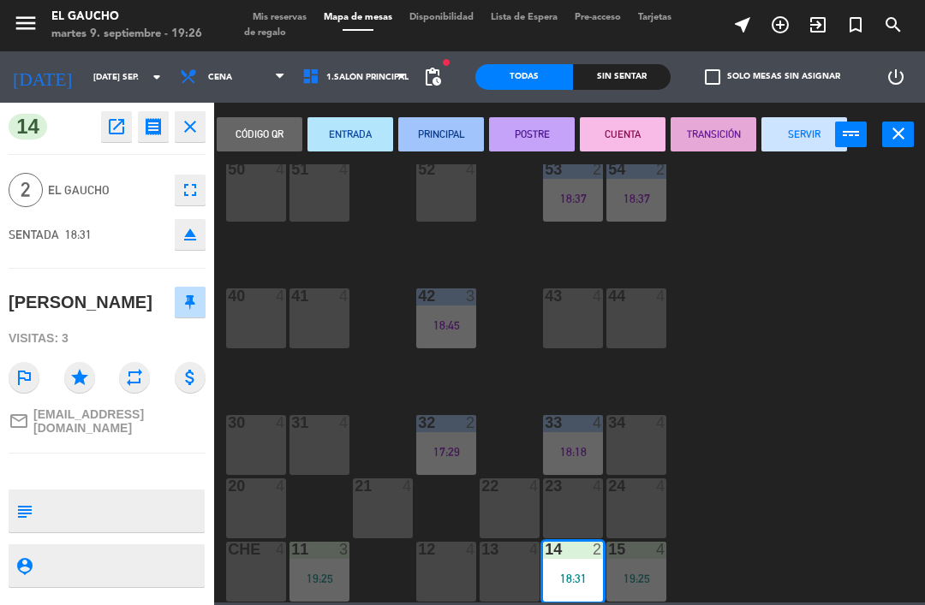
click at [451, 134] on button "PRINCIPAL" at bounding box center [441, 134] width 86 height 34
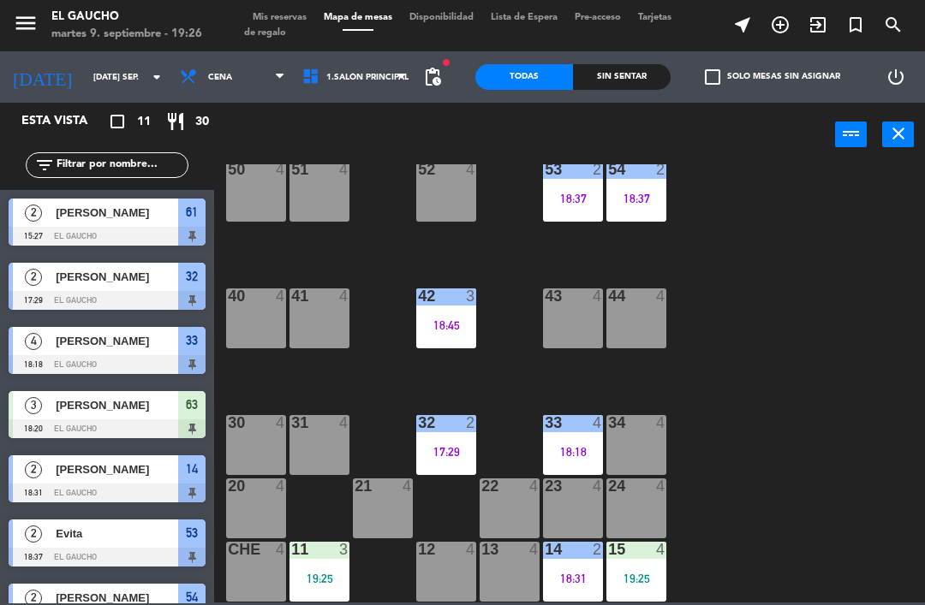
click at [336, 573] on div "19:25" at bounding box center [319, 579] width 60 height 12
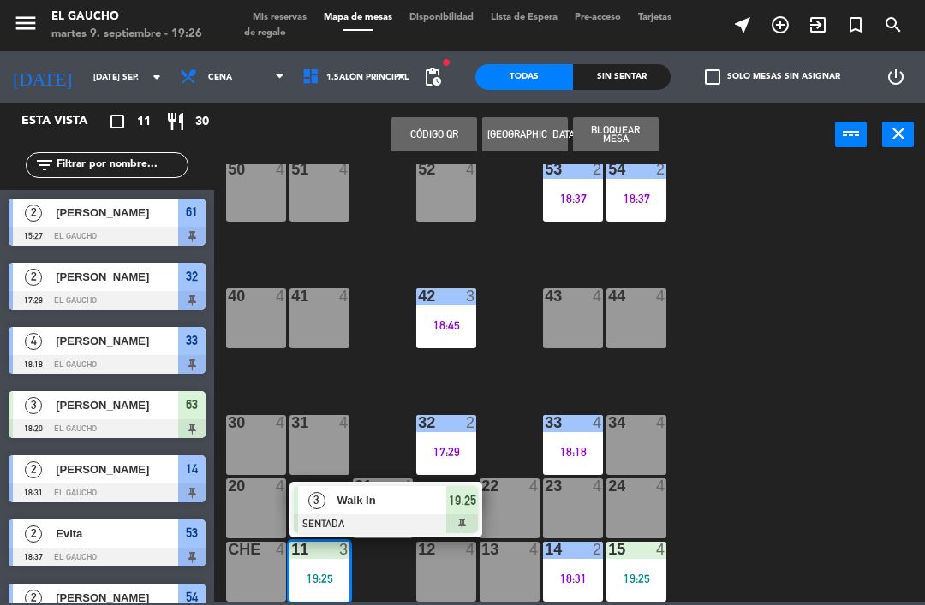
click at [402, 509] on span "Walk In" at bounding box center [392, 500] width 110 height 18
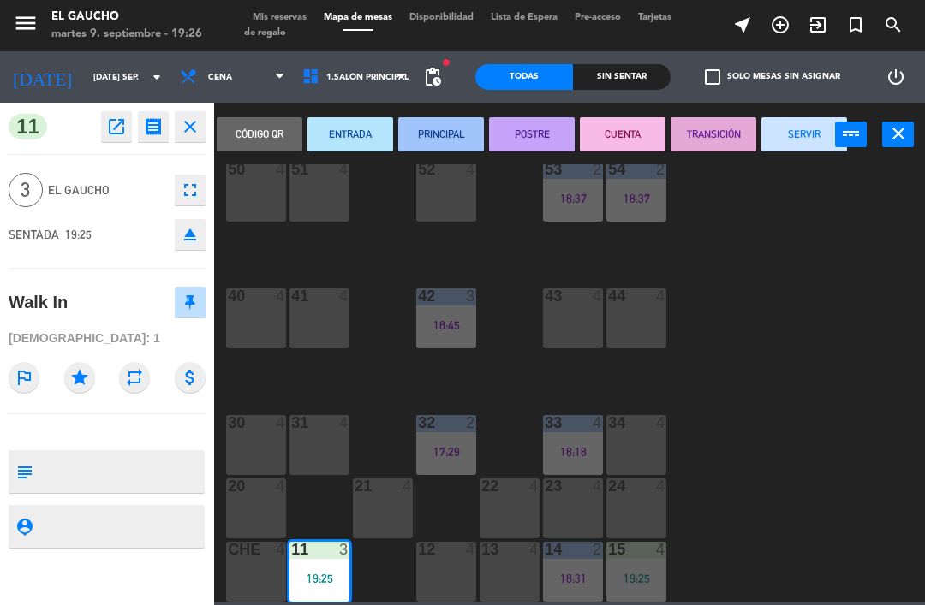
click at [449, 146] on button "PRINCIPAL" at bounding box center [441, 134] width 86 height 34
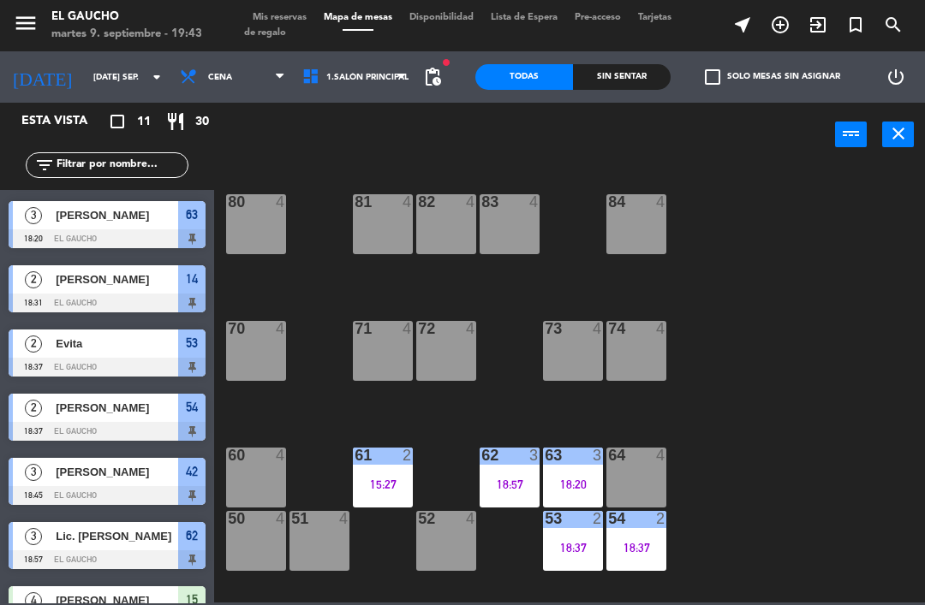
scroll to position [0, 0]
click at [642, 480] on div "64 4" at bounding box center [636, 478] width 60 height 60
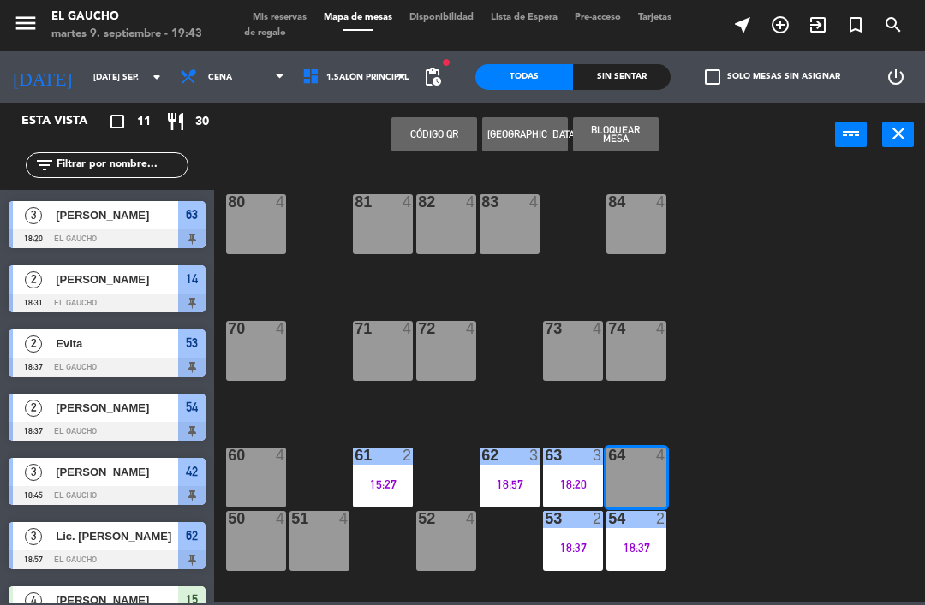
click at [533, 131] on button "[GEOGRAPHIC_DATA]" at bounding box center [525, 134] width 86 height 34
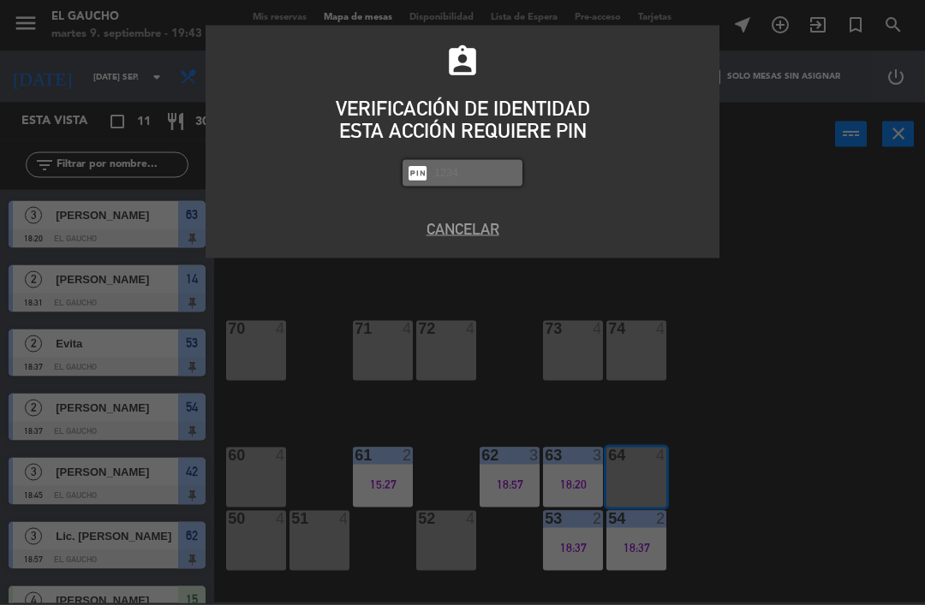
click at [456, 231] on button "Cancelar" at bounding box center [462, 228] width 488 height 23
